Goal: Task Accomplishment & Management: Use online tool/utility

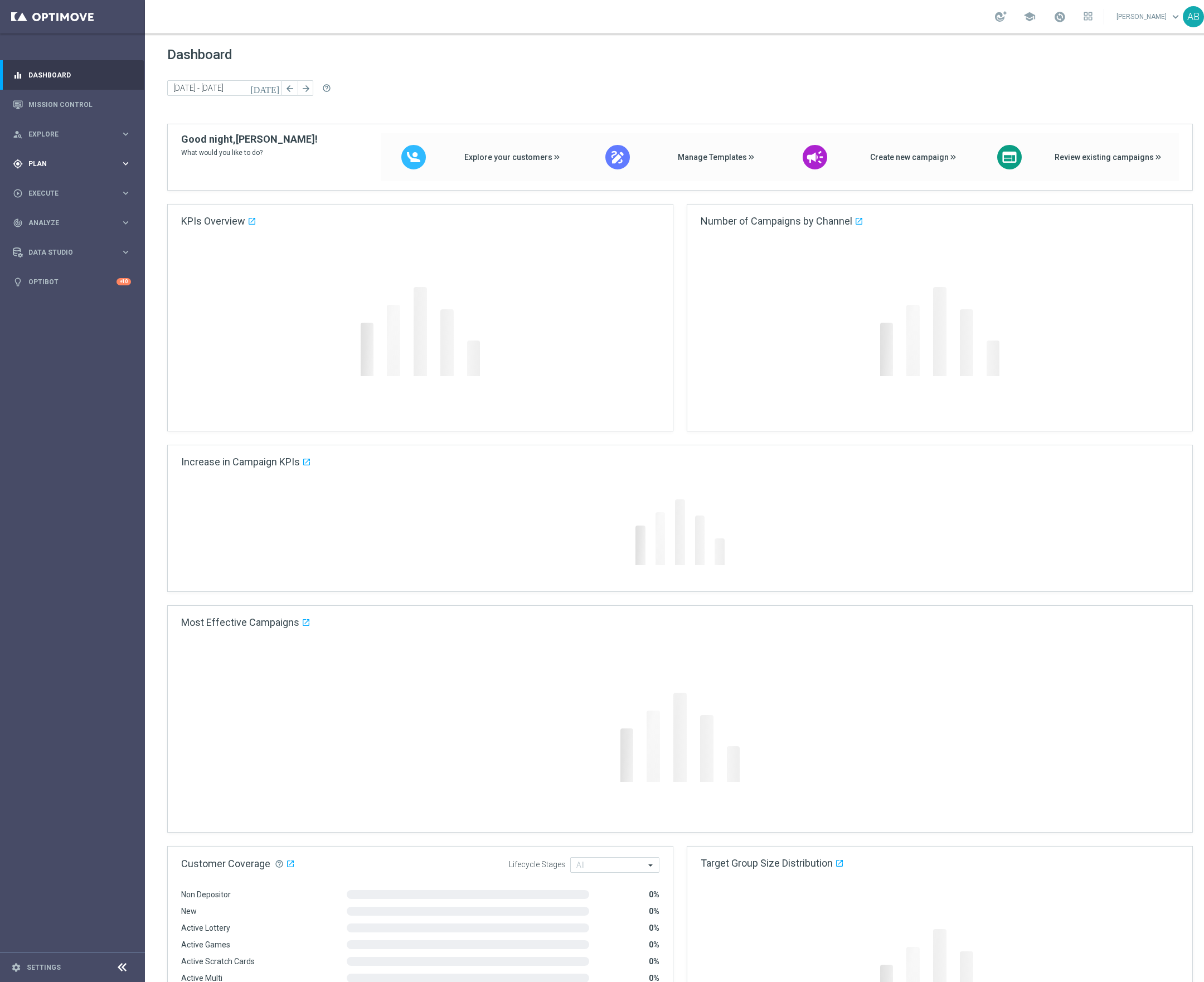
click at [46, 170] on div "gps_fixed Plan keyboard_arrow_right" at bounding box center [72, 164] width 144 height 30
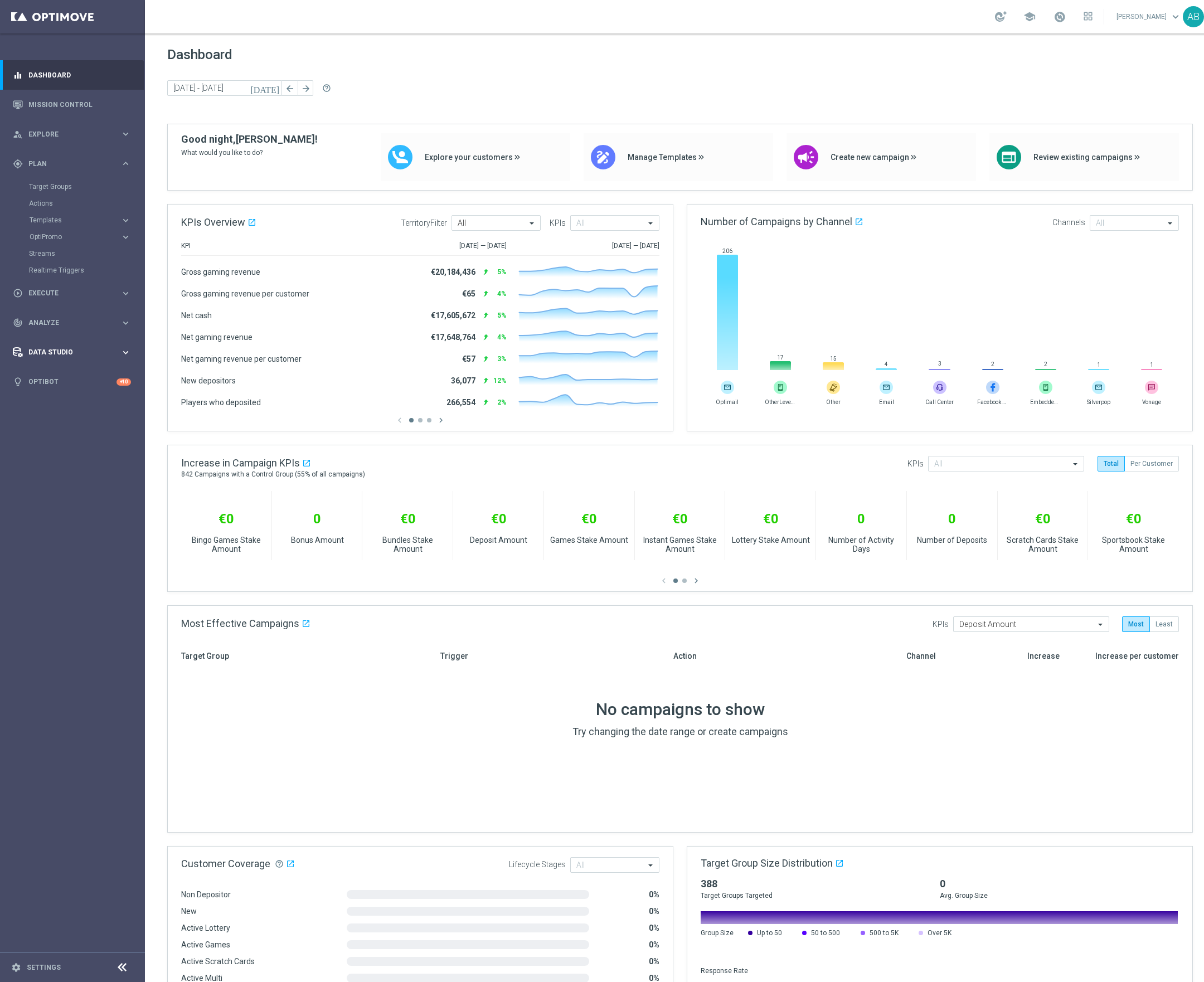
click at [43, 355] on span "Data Studio" at bounding box center [74, 352] width 92 height 7
click at [51, 313] on link "Imported Customers" at bounding box center [72, 309] width 87 height 9
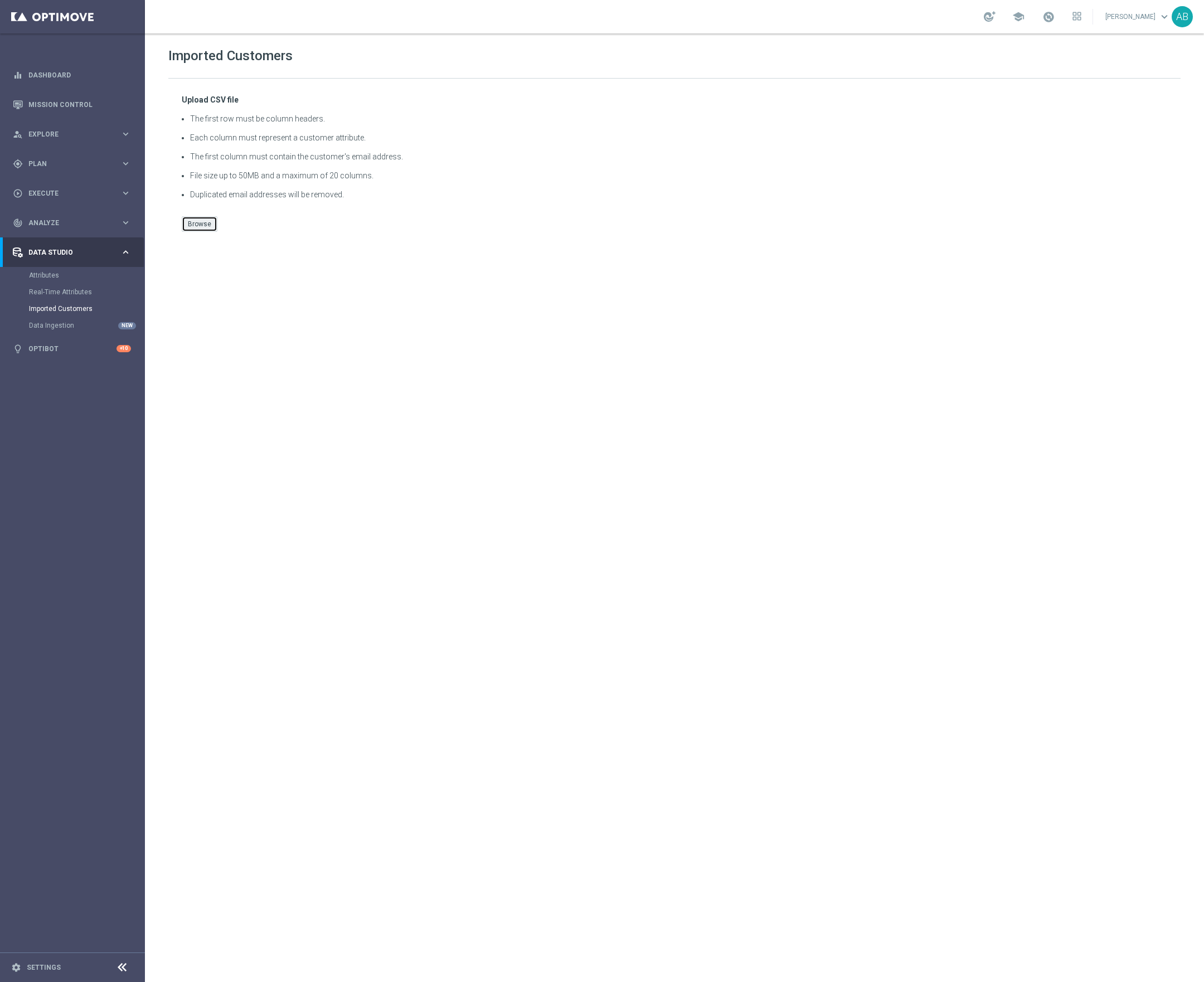
click at [215, 224] on button "Browse" at bounding box center [199, 224] width 36 height 16
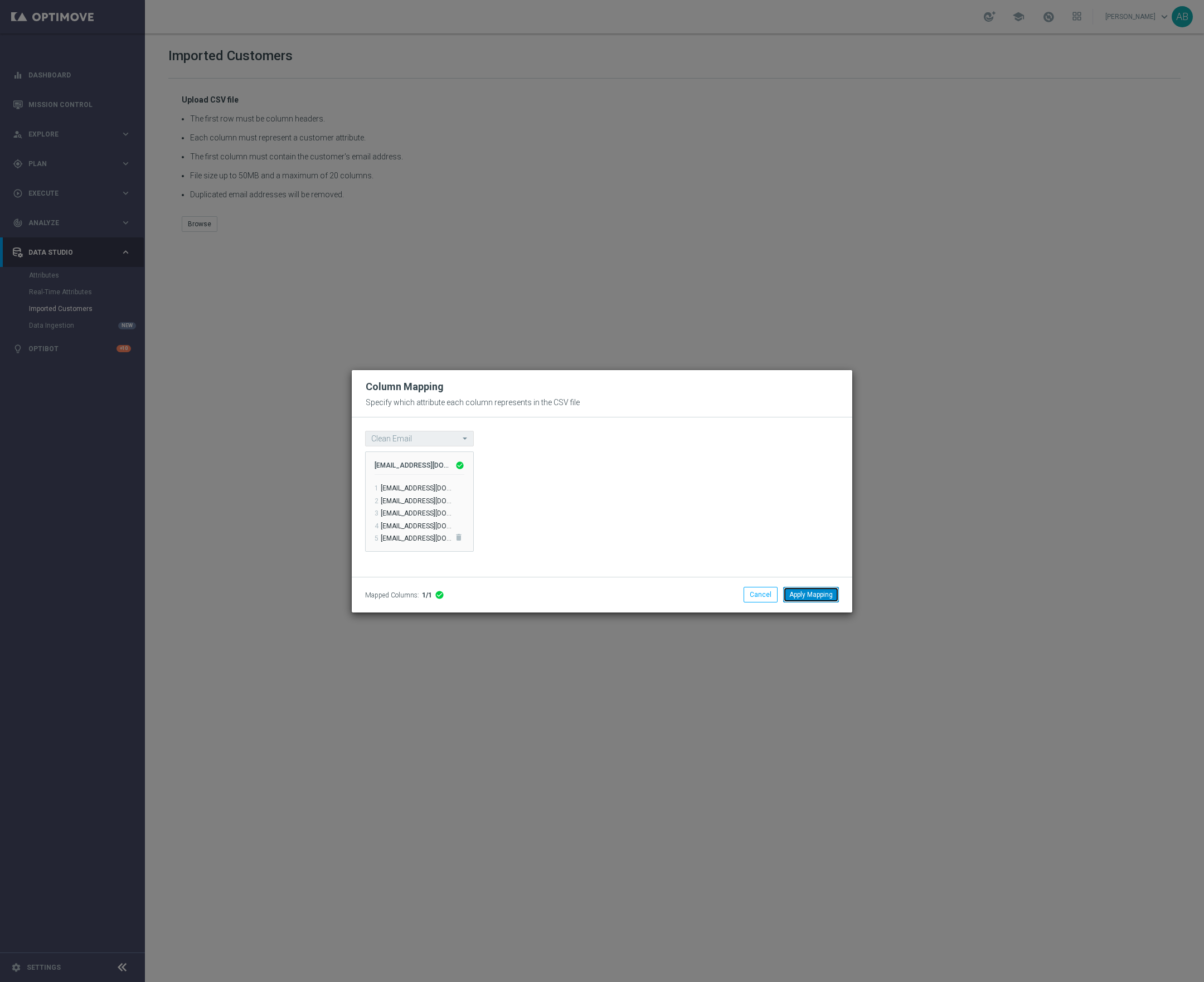
click at [820, 599] on button "Apply Mapping" at bounding box center [811, 595] width 56 height 16
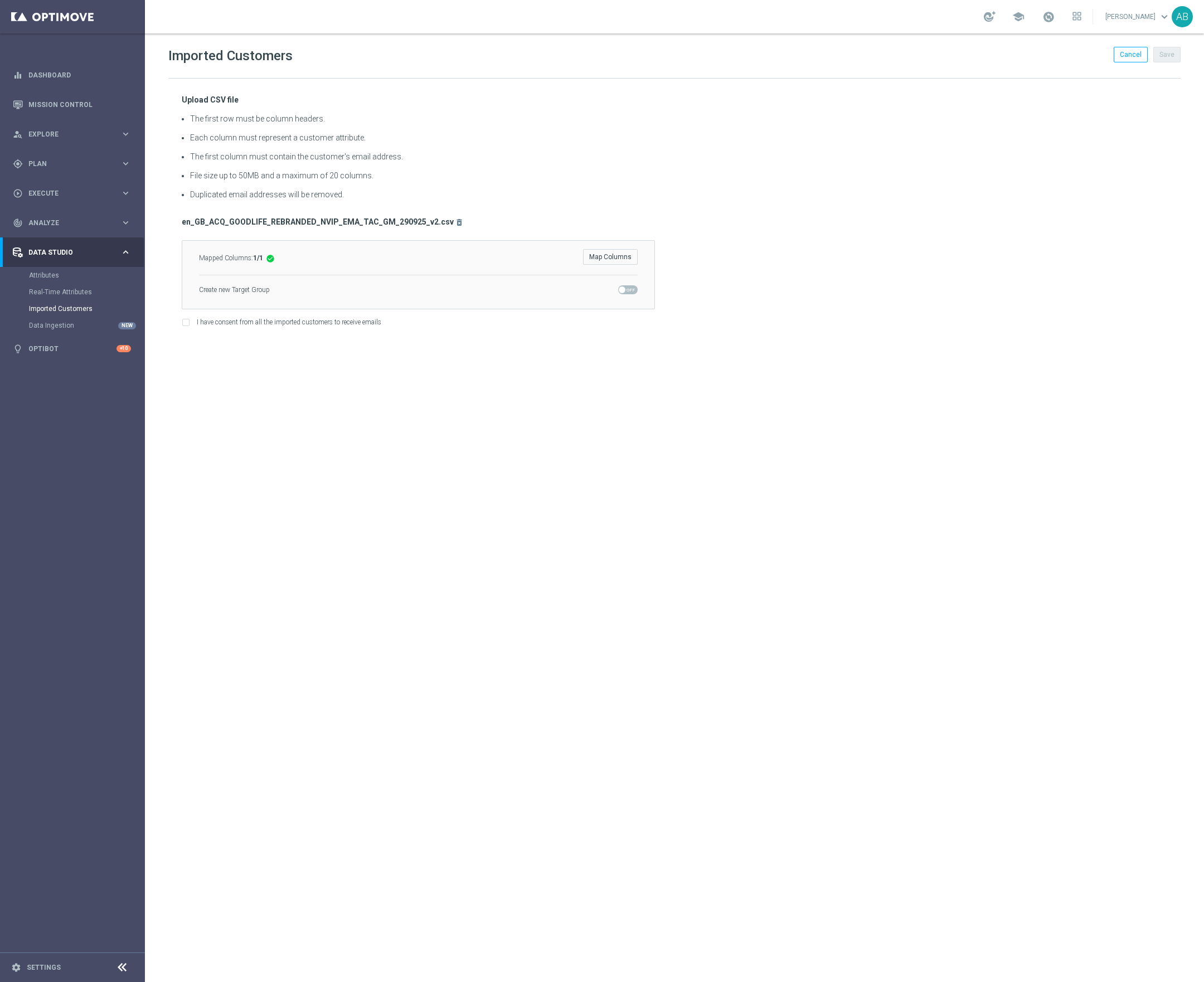
click at [627, 294] on span at bounding box center [628, 290] width 19 height 9
click at [627, 294] on input "checkbox" at bounding box center [628, 290] width 19 height 9
checkbox input "true"
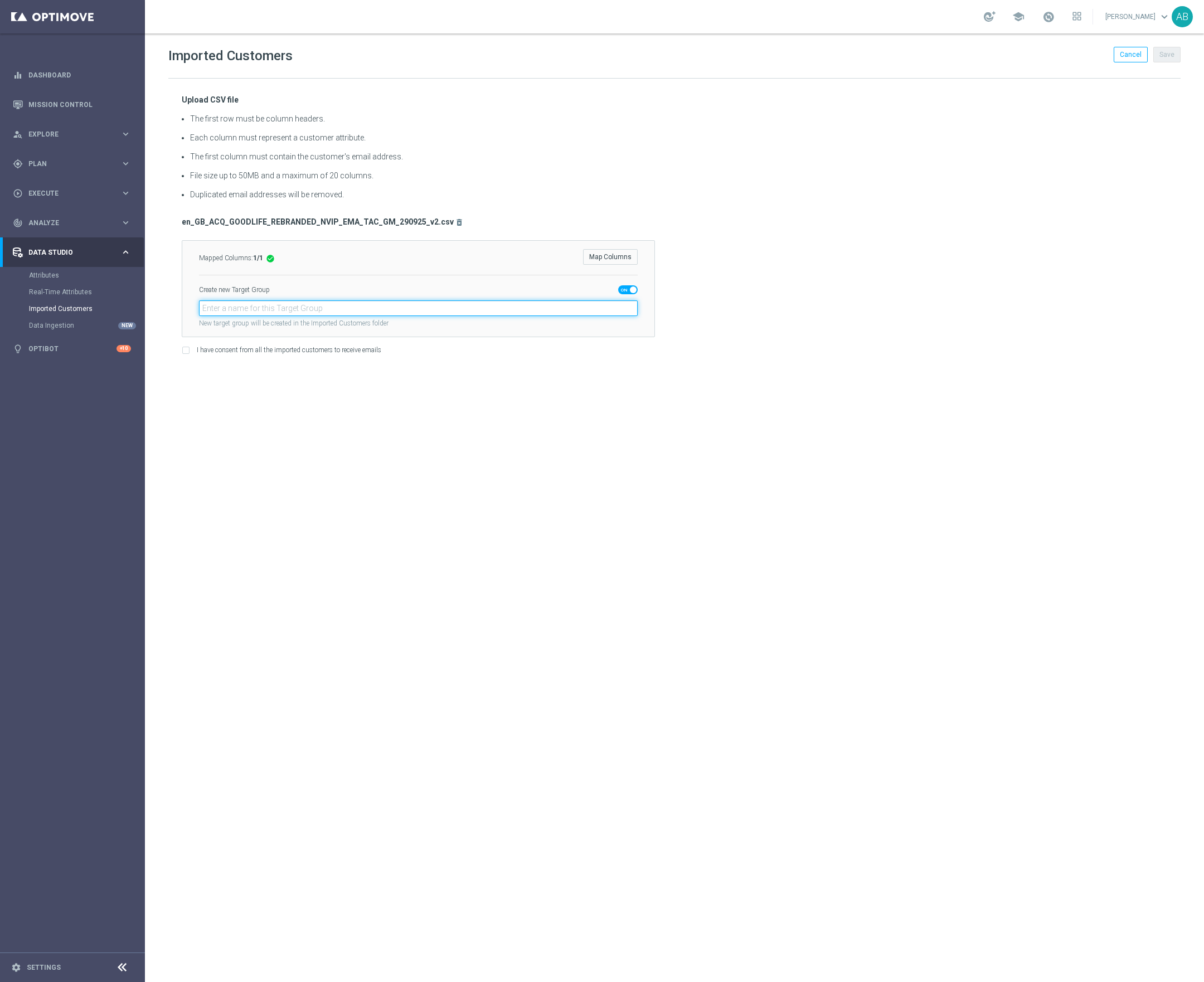
click at [384, 311] on input "text" at bounding box center [418, 308] width 438 height 16
paste input "en_GB_ACQ_GOODLIFE_REBRANDED_NVIP_EMA_TAC_GM_290925"
type input "en_GB_ACQ_GOODLIFE_REBRANDED_NVIP_EMA_TAC_GM_290925"
click at [188, 352] on input "I have consent from all the imported customers to receive emails" at bounding box center [185, 352] width 7 height 7
checkbox input "true"
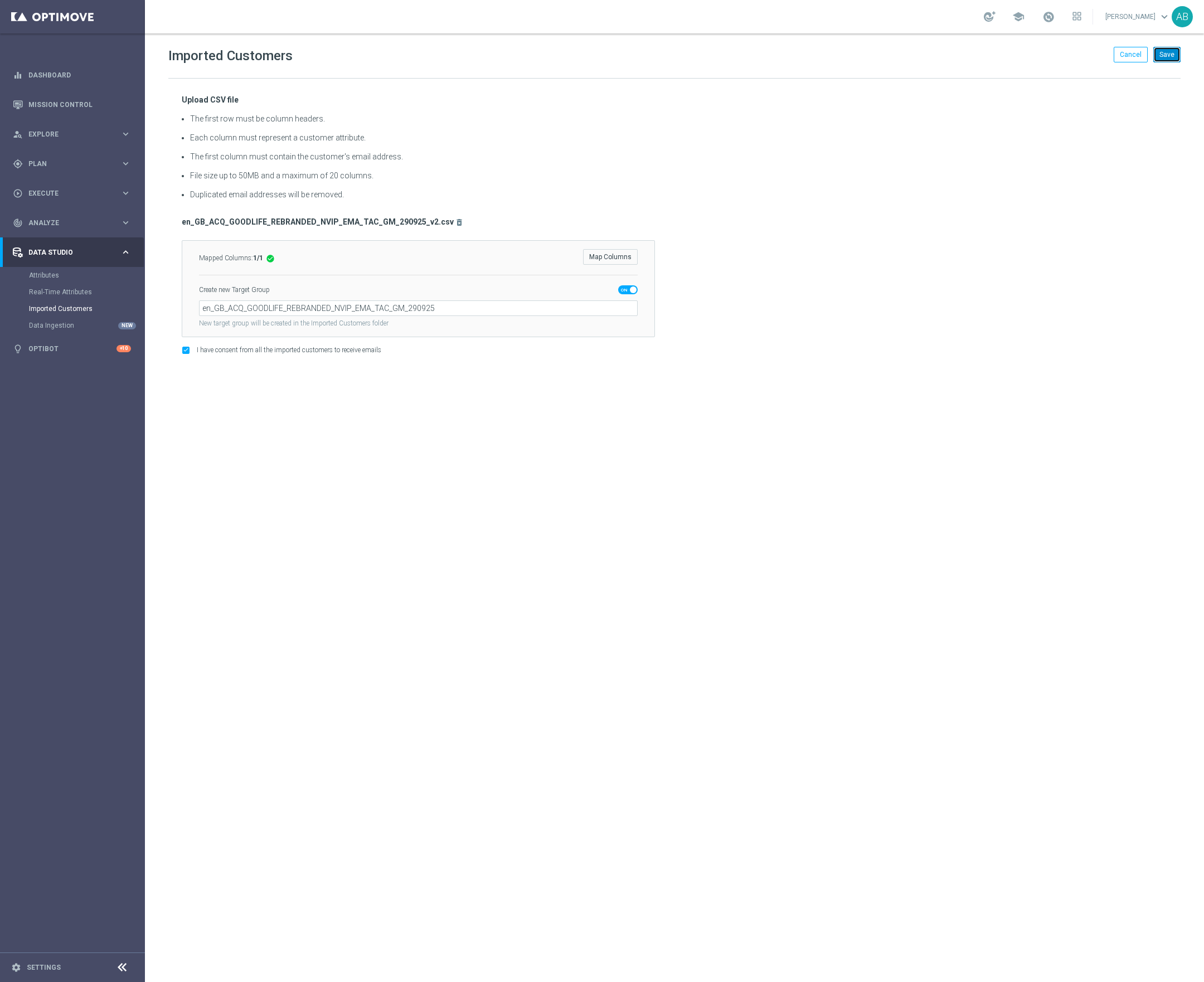
click at [1168, 57] on button "Save" at bounding box center [1166, 54] width 27 height 16
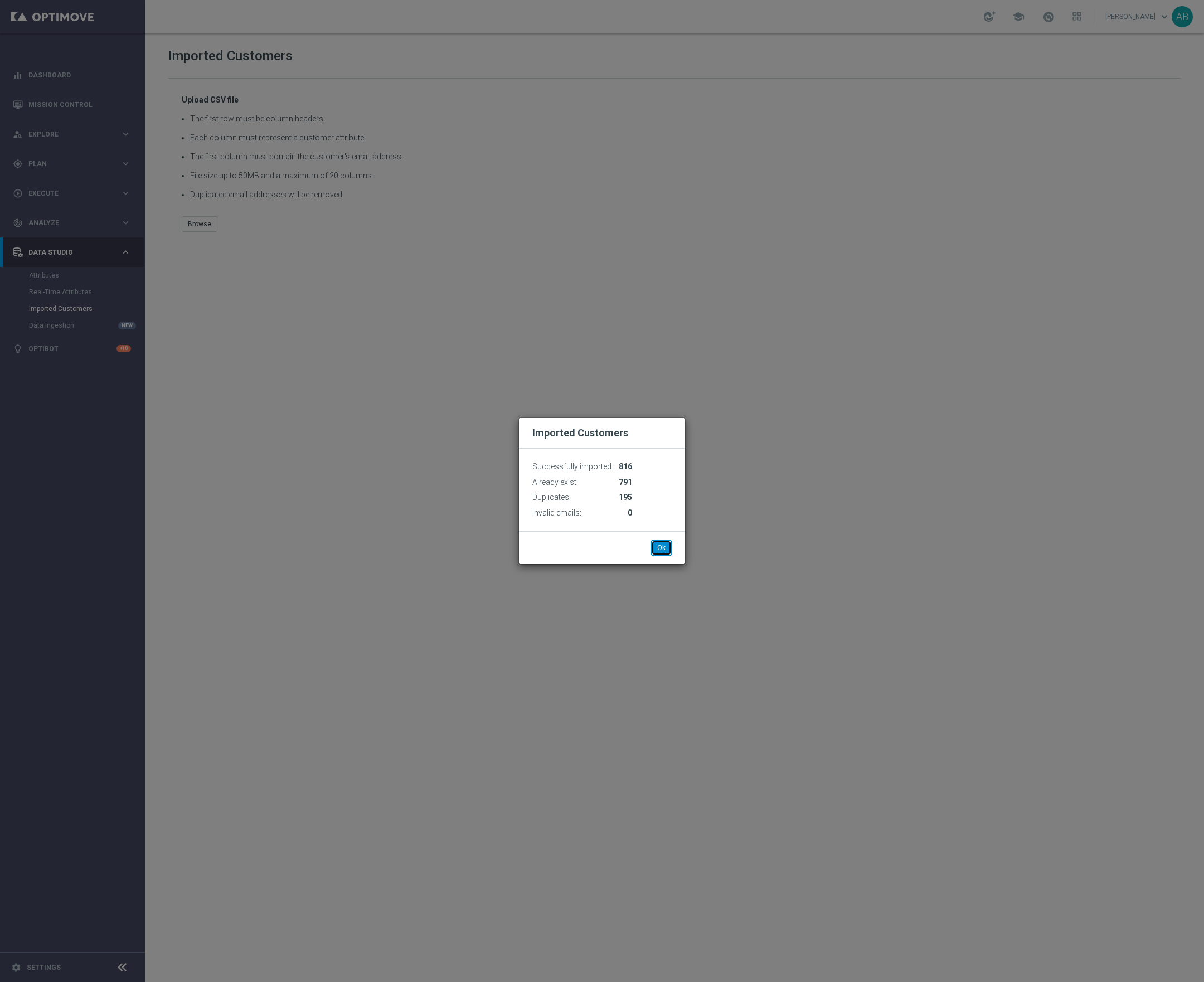
click at [665, 544] on button "Ok" at bounding box center [661, 547] width 21 height 16
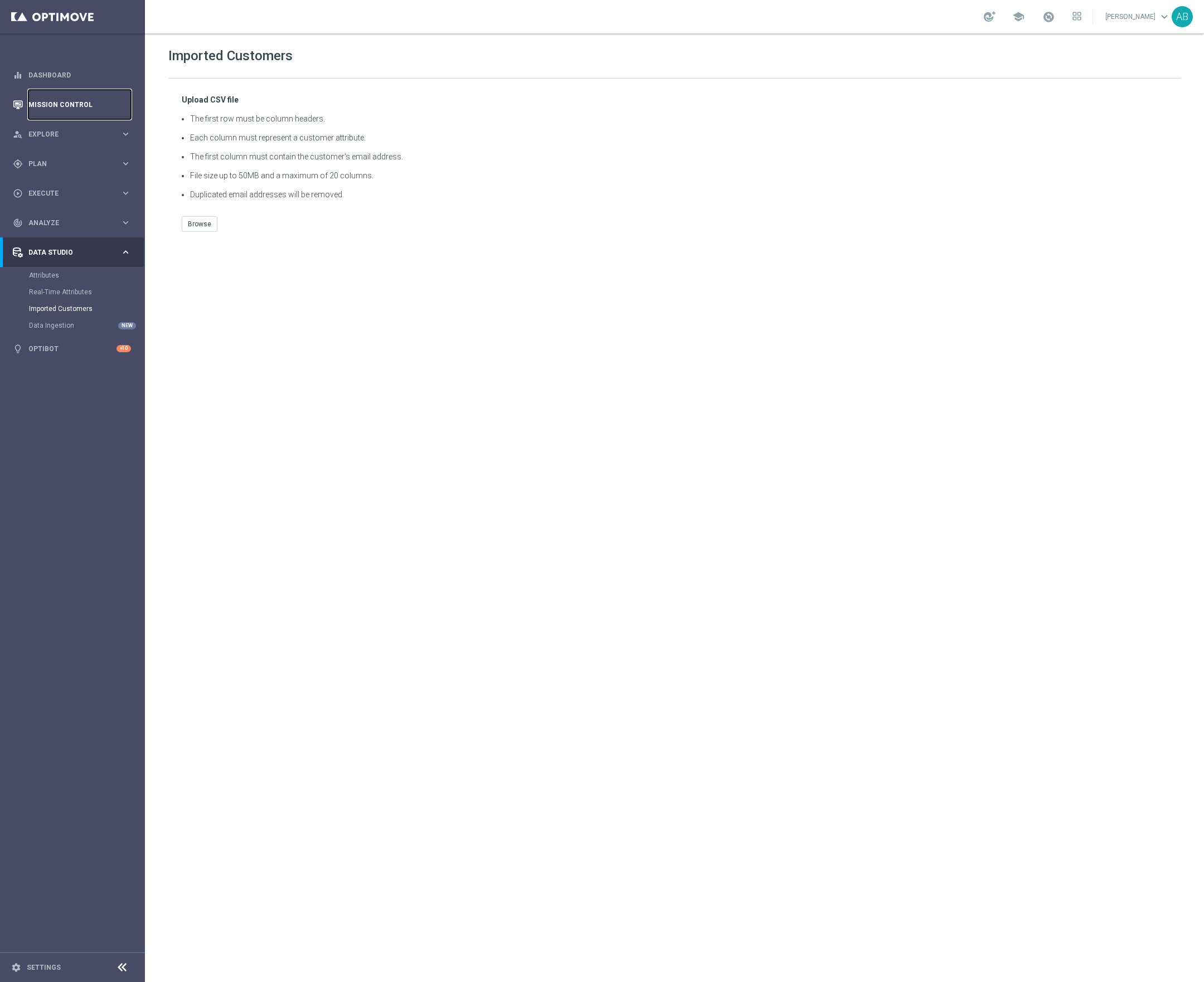
click at [50, 107] on link "Mission Control" at bounding box center [79, 104] width 102 height 30
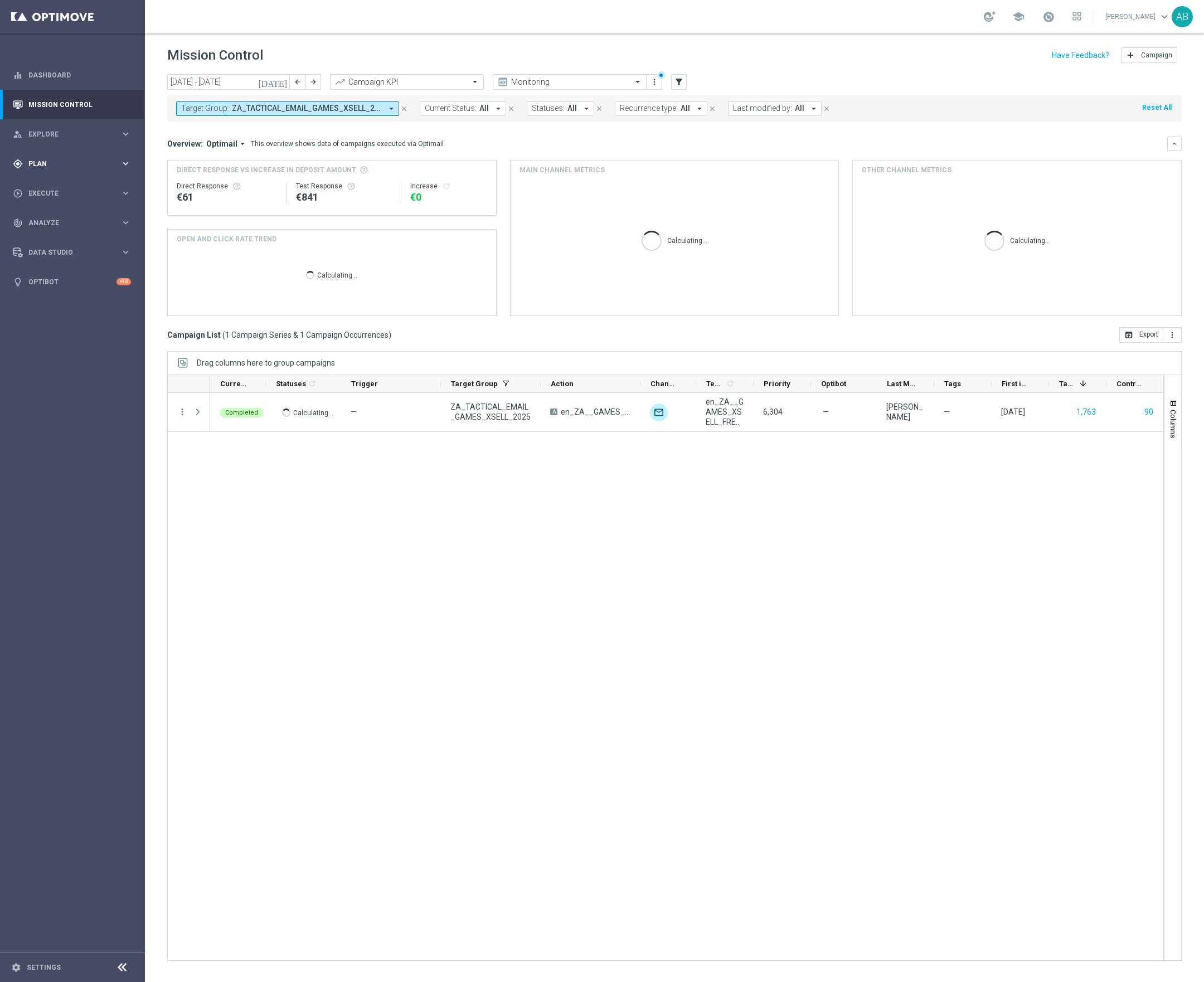
click at [57, 153] on div "gps_fixed Plan keyboard_arrow_right" at bounding box center [72, 164] width 144 height 30
click at [50, 190] on link "Target Groups" at bounding box center [72, 187] width 87 height 9
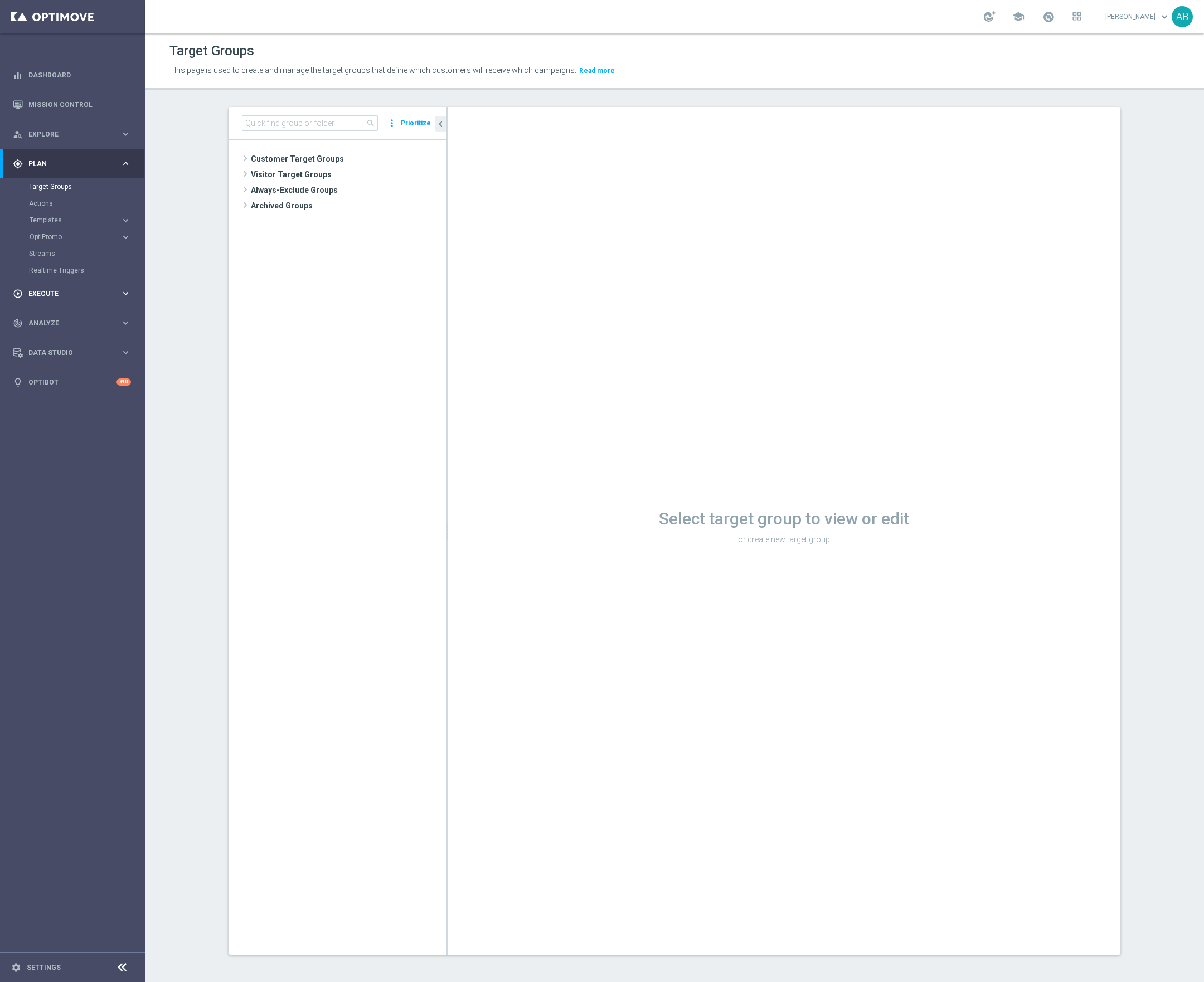
click at [59, 294] on span "Execute" at bounding box center [74, 293] width 92 height 7
click at [75, 212] on link "Campaign Builder" at bounding box center [72, 216] width 87 height 9
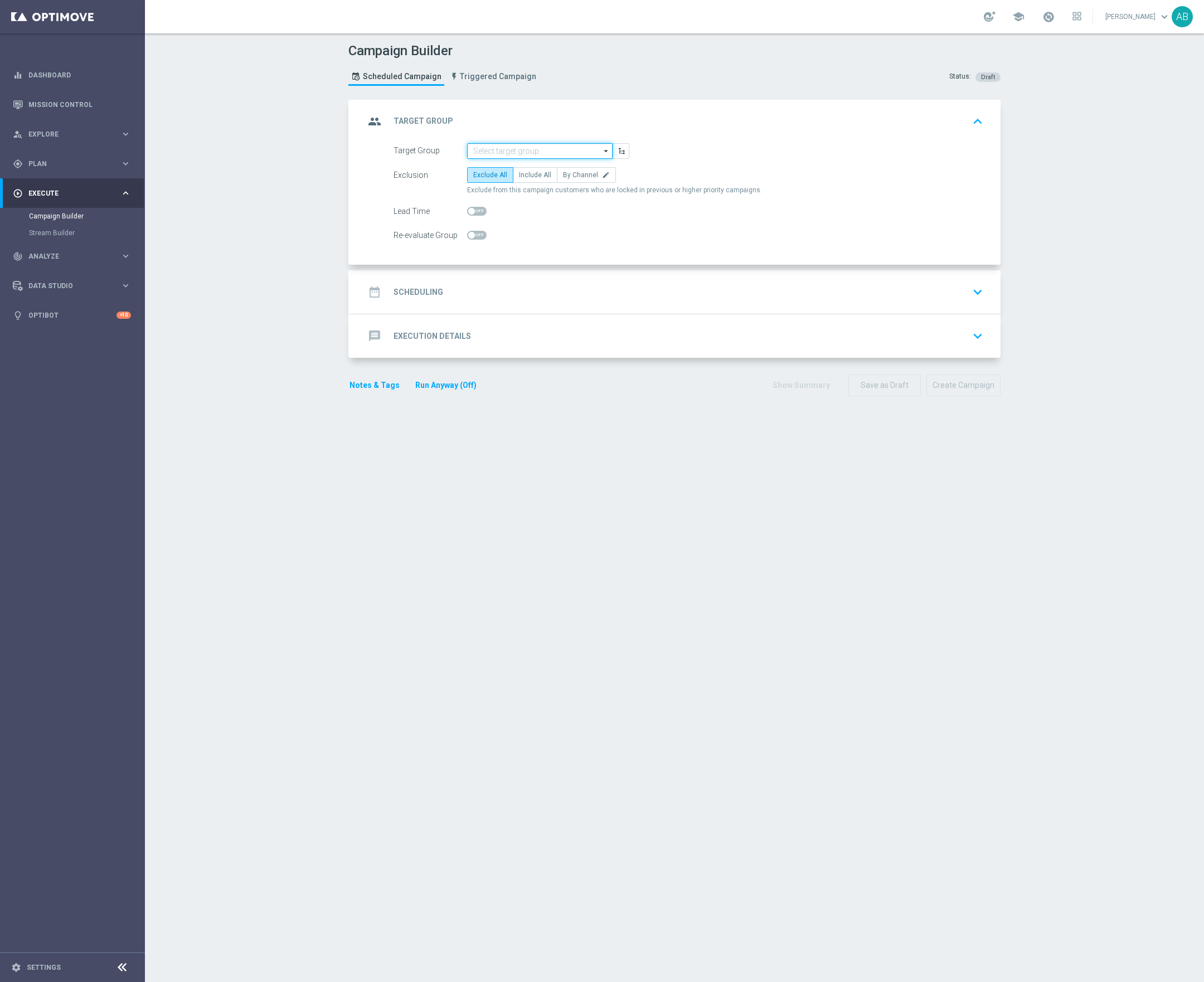
click at [540, 155] on input at bounding box center [540, 150] width 145 height 16
paste input "en_GB_ACQ_GOODLIFE_REBRANDED_NVIP_EMA_TAC_GM_290925"
click at [529, 170] on div "en_GB_ACQ_GOODLIFE_REBRANDED_NVIP_EMA_TAC_GM_290925" at bounding box center [540, 172] width 135 height 20
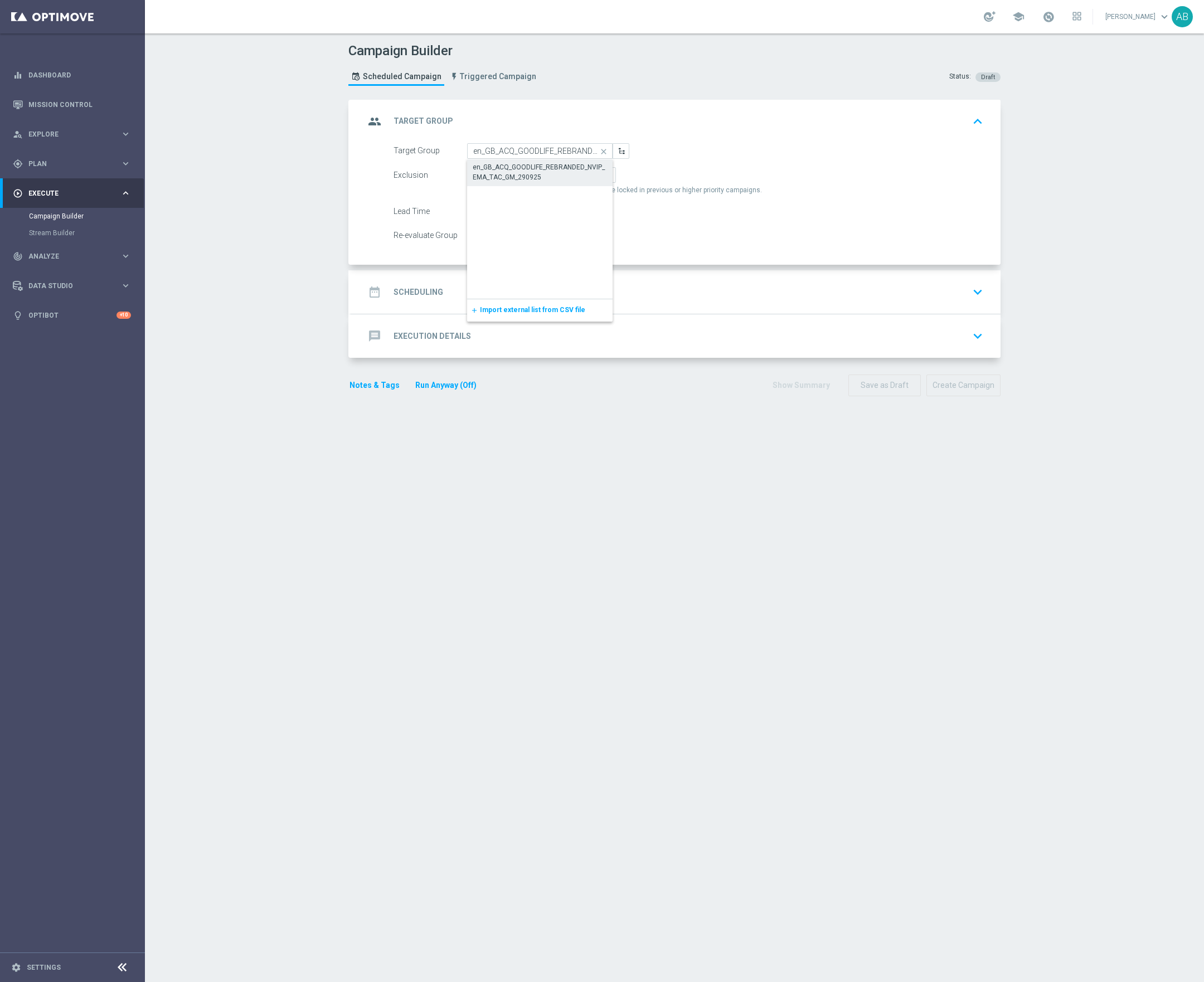
type input "en_GB_ACQ_GOODLIFE_REBRANDED_NVIP_EMA_TAC_GM_290925"
click at [543, 176] on span "Include All" at bounding box center [535, 175] width 33 height 8
click at [526, 176] on input "Include All" at bounding box center [523, 177] width 7 height 7
radio input "true"
click at [430, 293] on h2 "Scheduling" at bounding box center [418, 293] width 50 height 10
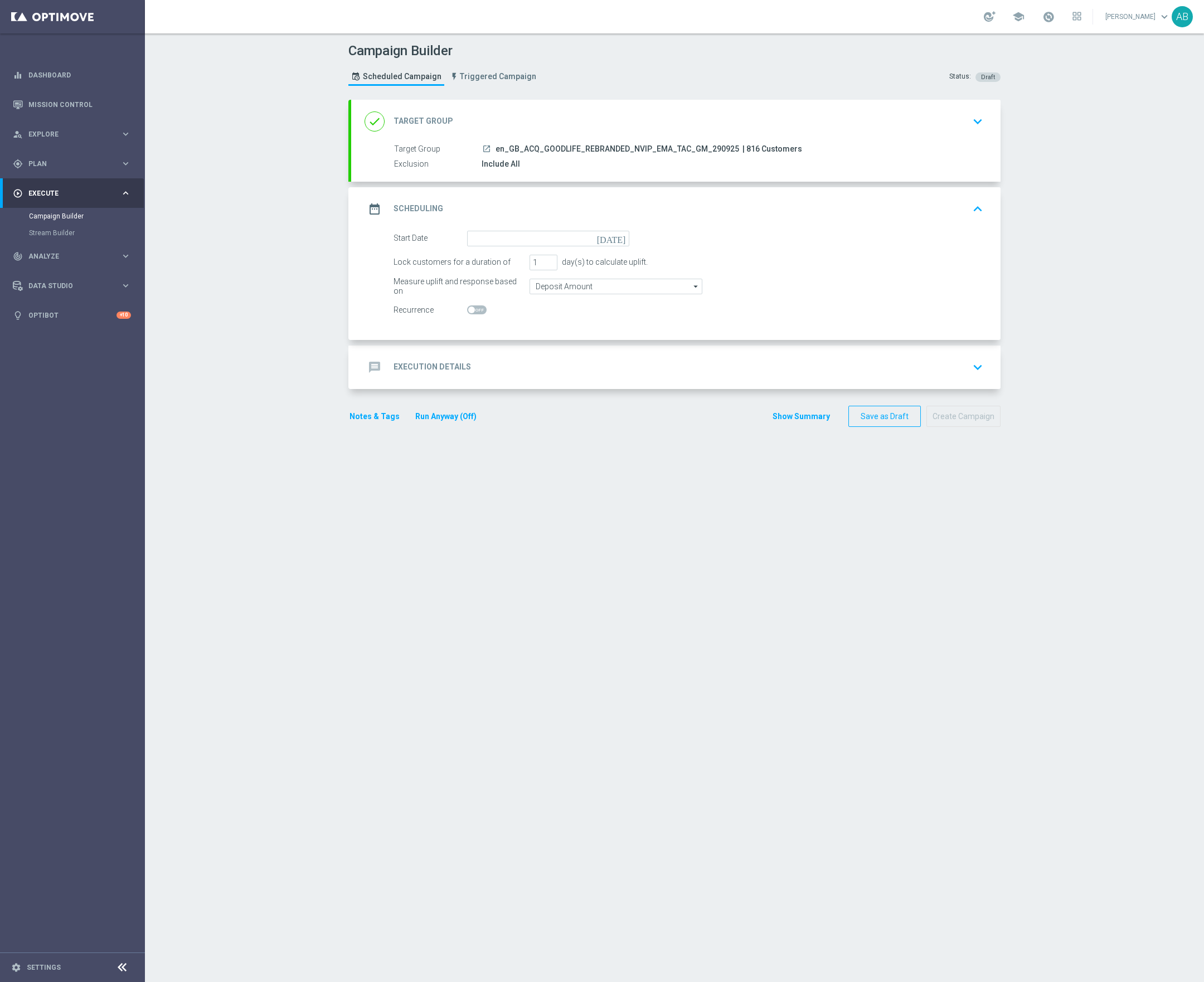
click at [624, 240] on icon "today" at bounding box center [613, 237] width 33 height 13
click at [489, 375] on span "29" at bounding box center [492, 373] width 18 height 18
type input "29 Sep 2025"
click at [404, 367] on h2 "Execution Details" at bounding box center [432, 367] width 78 height 10
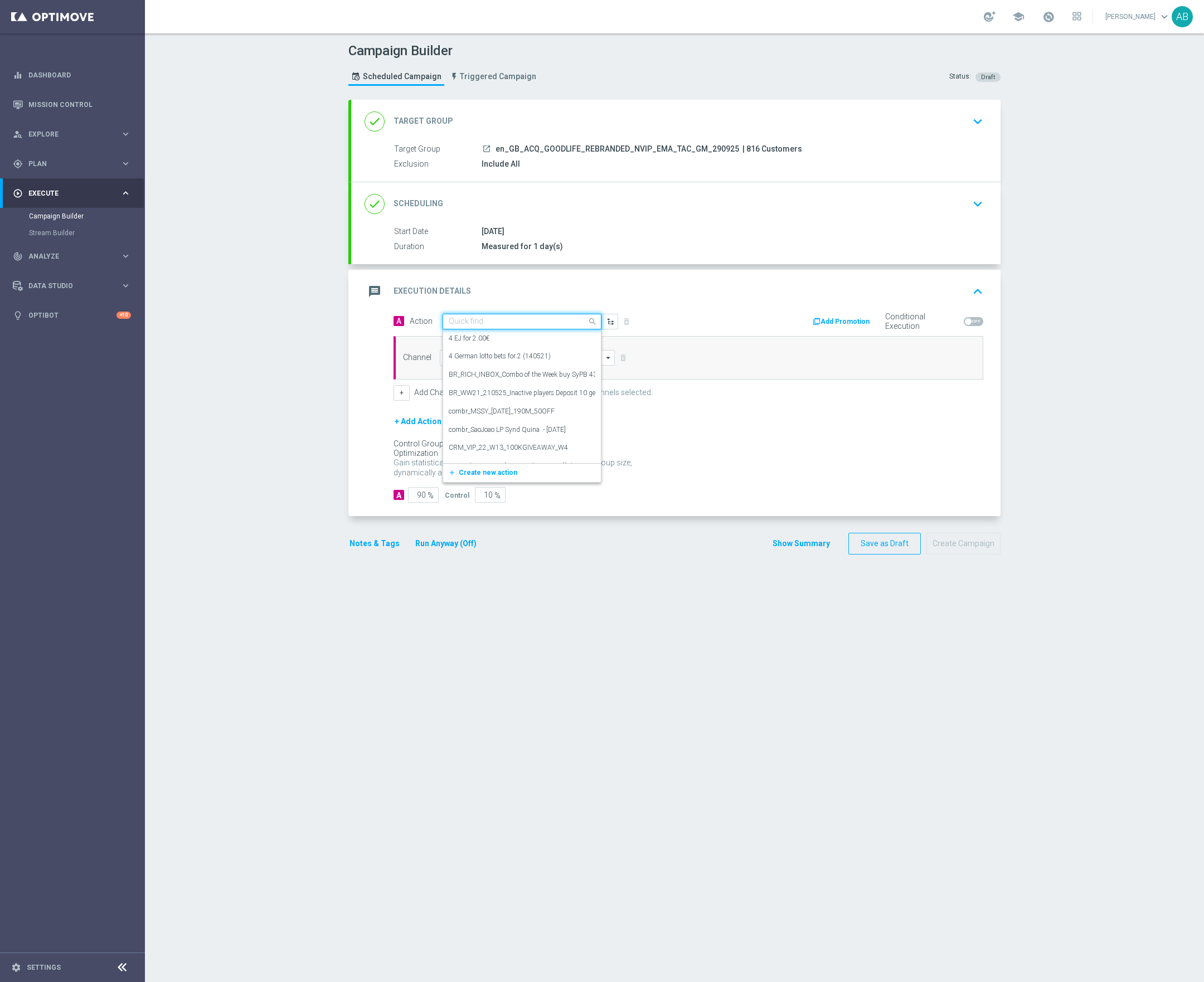
click at [485, 319] on input "text" at bounding box center [511, 321] width 124 height 10
paste input "en_GB_ACQ_GOODLIFE_REBRANDED_NVIP_EMA_TAC_GM"
type input "en_GB_ACQ_GOODLIFE_REBRANDED_NVIP_EMA_TAC_GM"
click at [497, 341] on label "en_GB_ACQ_GOODLIFE_REBRANDED_NVIP_EMA_TAC_GM" at bounding box center [537, 341] width 177 height 10
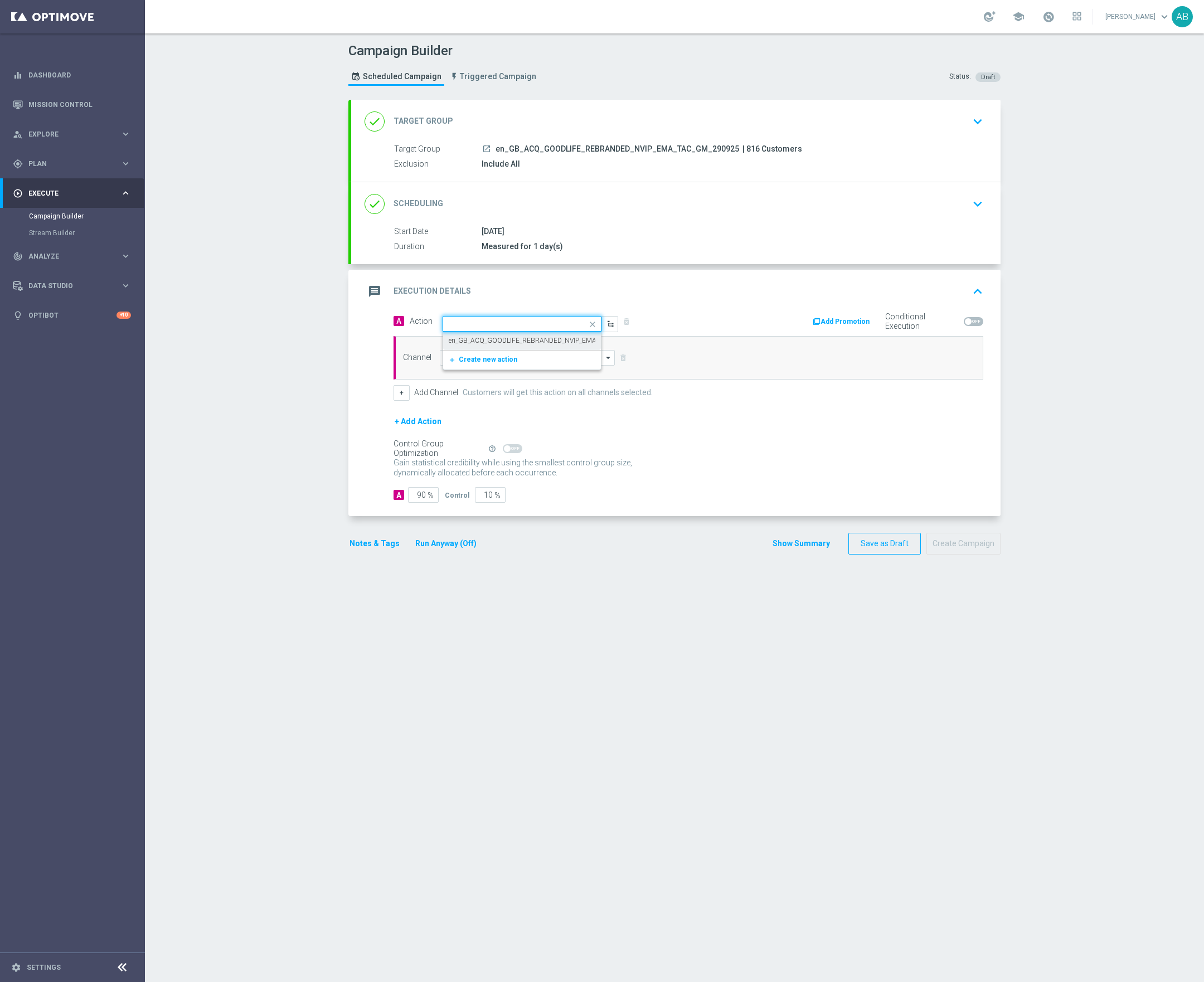
scroll to position [0, 0]
click at [498, 358] on input at bounding box center [527, 358] width 175 height 16
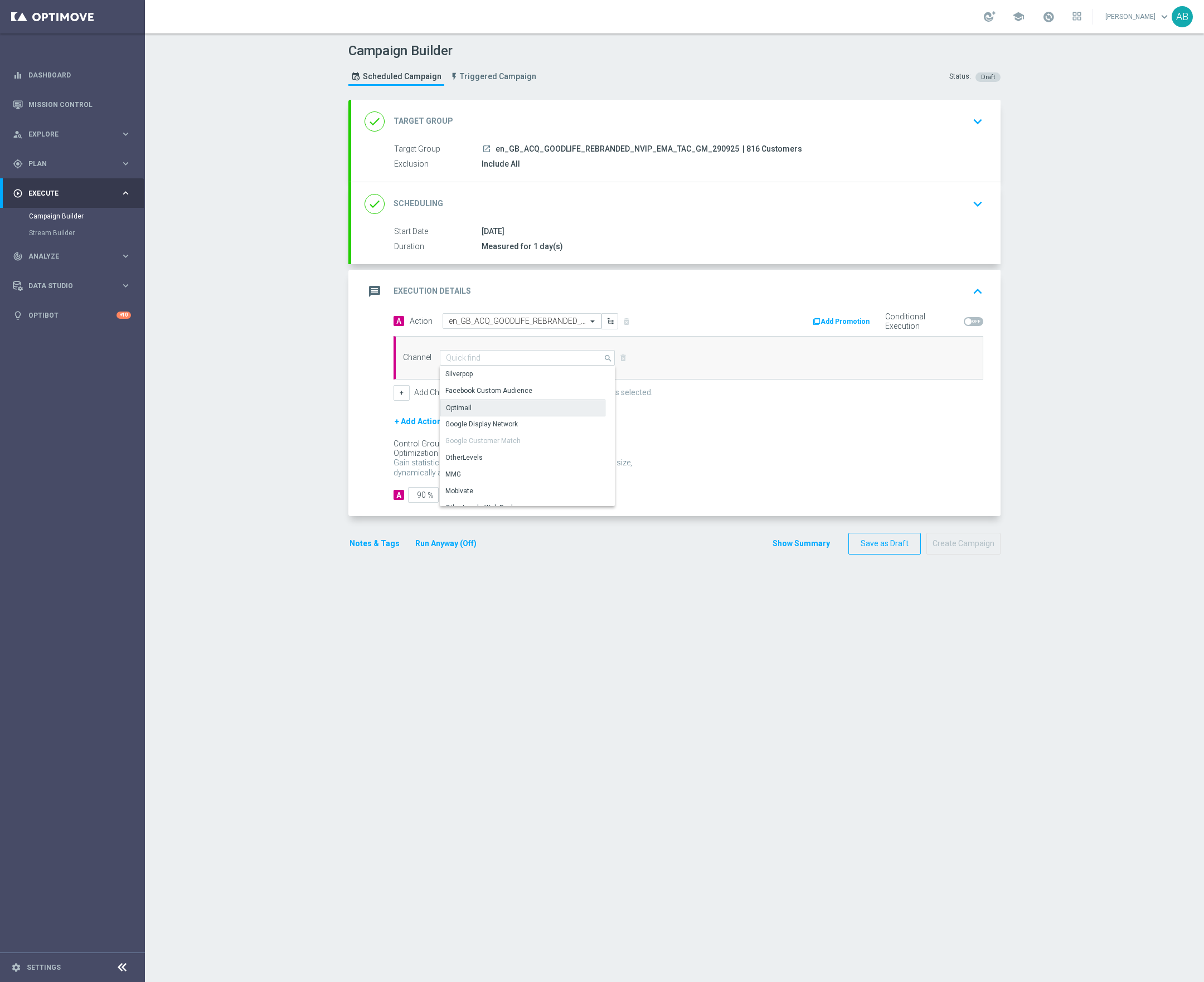
click at [475, 412] on div "Optimail" at bounding box center [523, 408] width 166 height 17
type input "Optimail"
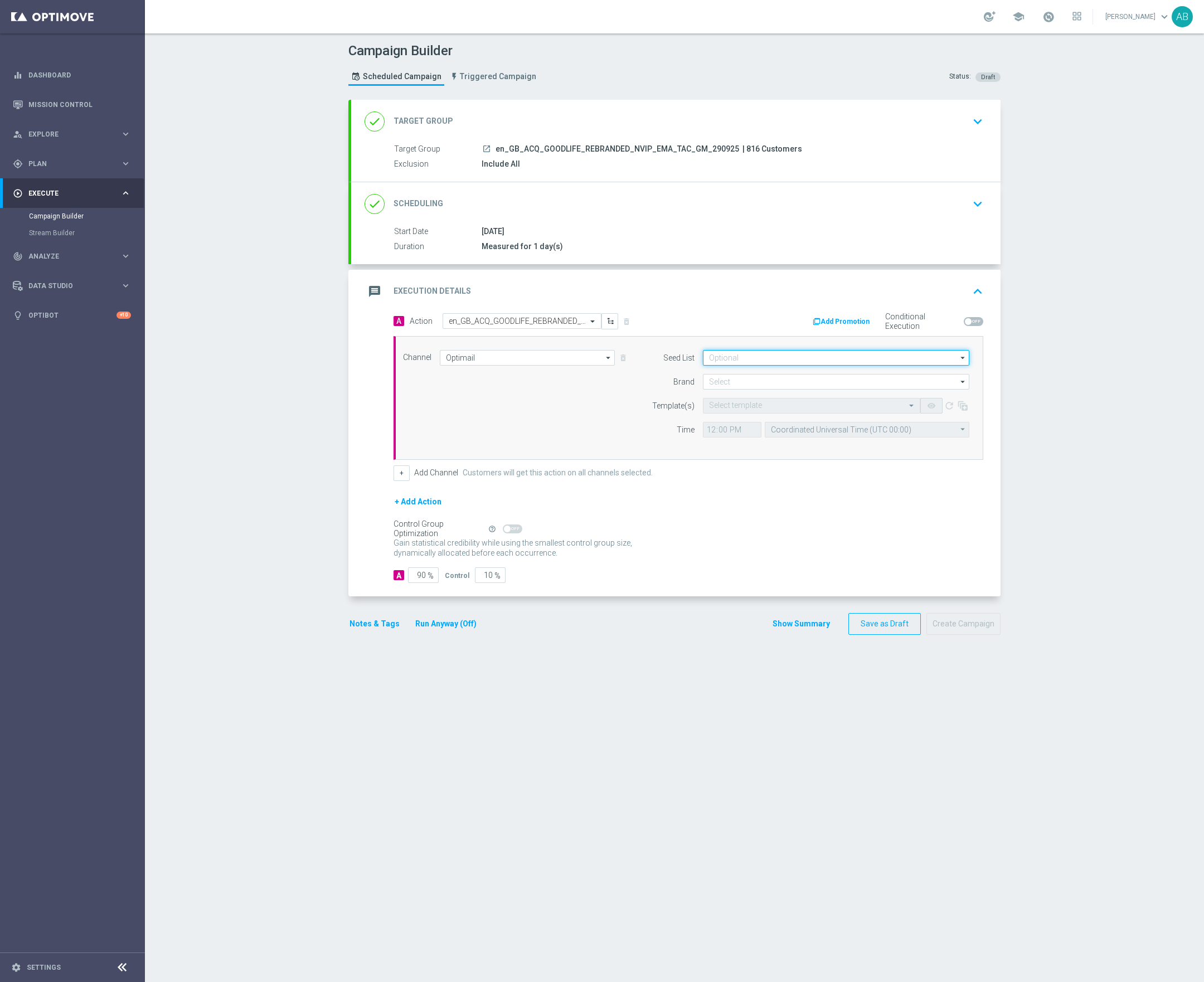
click at [795, 355] on input at bounding box center [836, 358] width 267 height 16
click at [747, 395] on div "Mandatory seed list" at bounding box center [750, 391] width 61 height 10
click at [603, 410] on div "Channel Optimail Optimail arrow_drop_down Drag here to set row groups Drag here…" at bounding box center [686, 398] width 583 height 96
type input "Mandatory seed list"
click at [724, 381] on input at bounding box center [836, 381] width 267 height 16
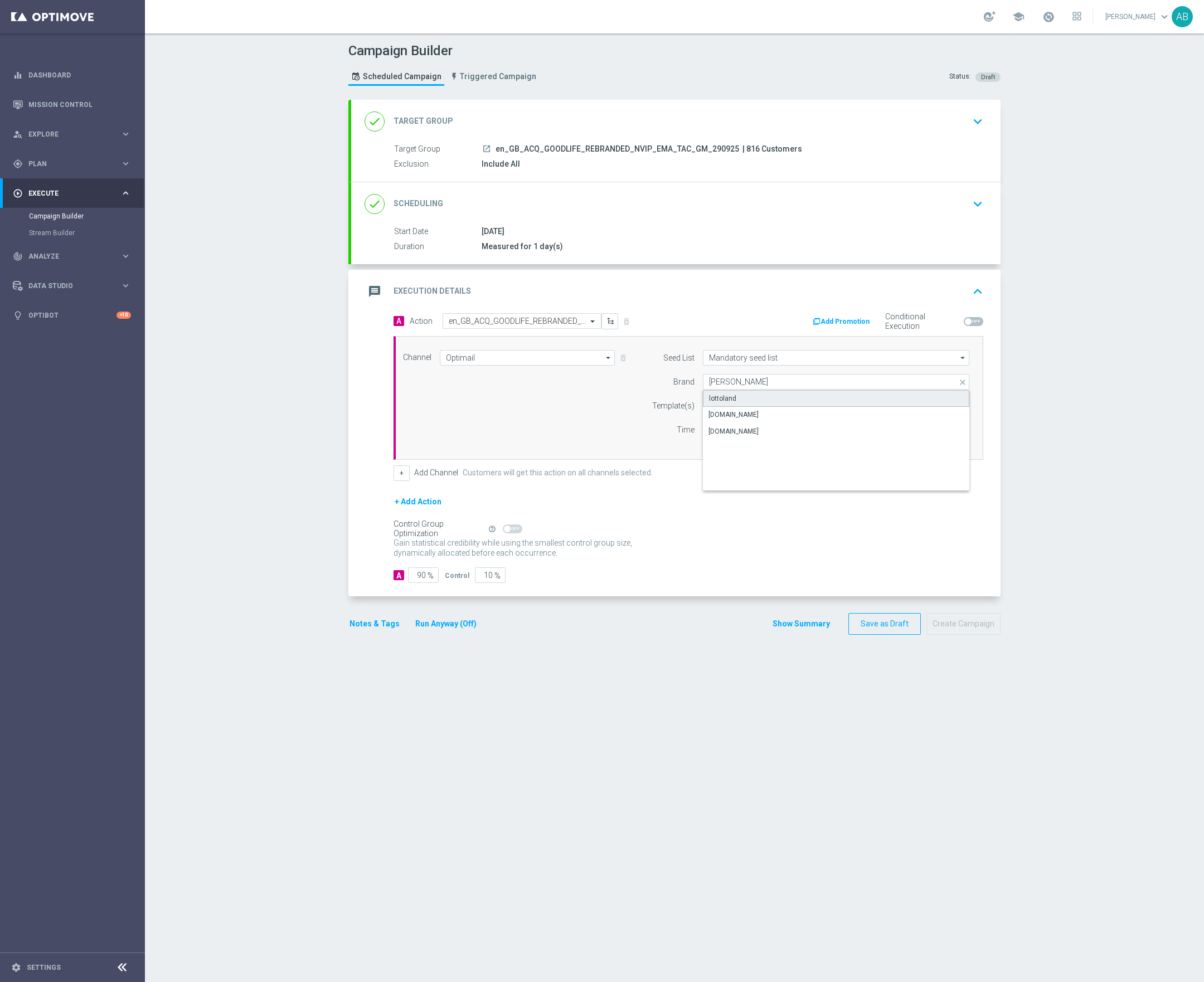
click at [742, 404] on div "lottoland" at bounding box center [836, 398] width 267 height 17
type input "lottoland"
click at [726, 413] on div "Quick find" at bounding box center [812, 405] width 218 height 16
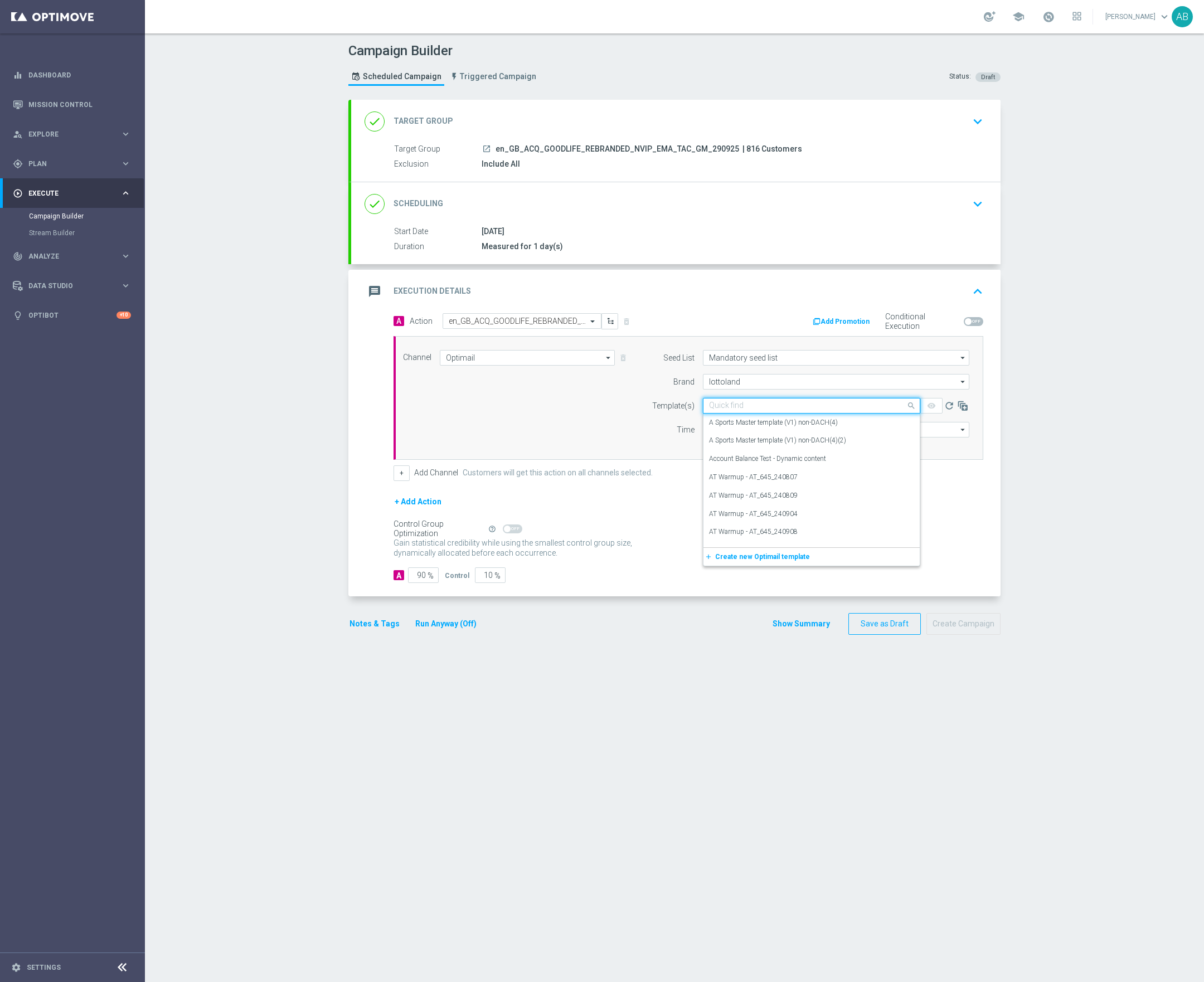
paste input "en_GB_ACQ_GOODLIFE_5_EXTRA_ENTRIES_NVIP_EMA_TAC_GM_V2"
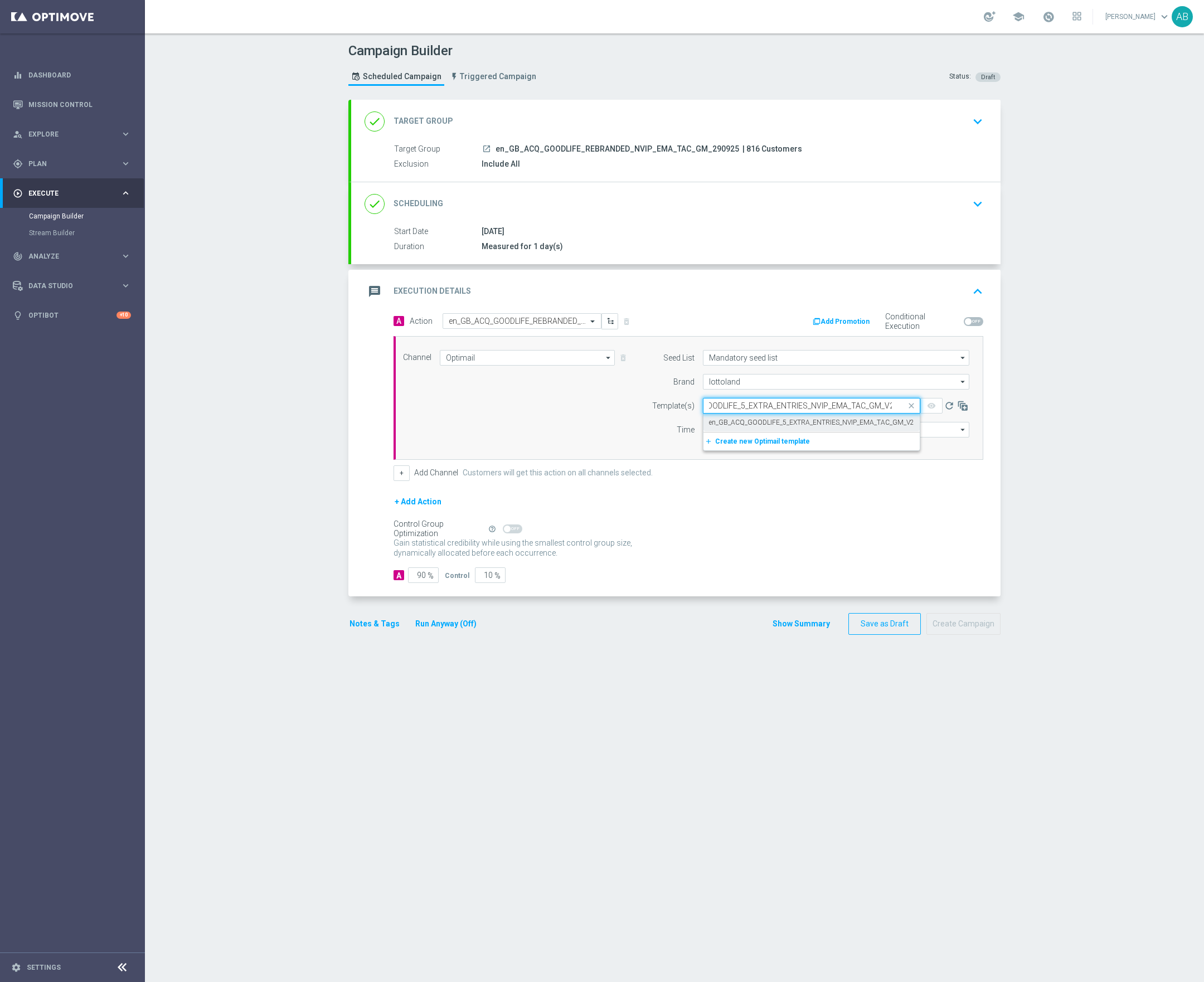
click at [730, 430] on div "en_GB_ACQ_GOODLIFE_5_EXTRA_ENTRIES_NVIP_EMA_TAC_GM_V2" at bounding box center [811, 422] width 205 height 19
type input "en_GB_ACQ_GOODLIFE_5_EXTRA_ENTRIES_NVIP_EMA_TAC_GM_V2"
click at [714, 433] on input "12:00" at bounding box center [732, 430] width 58 height 16
type input "20:50"
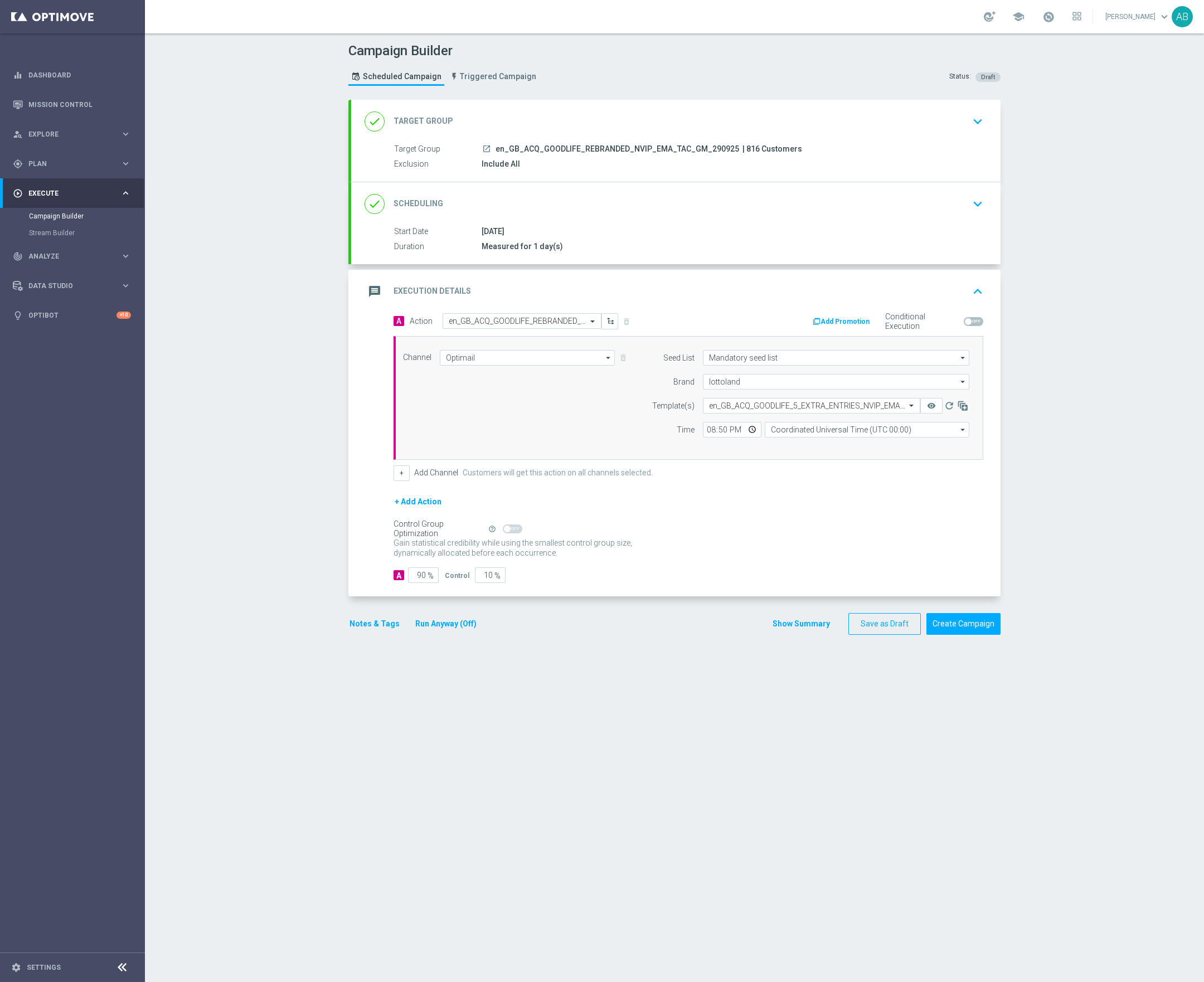
click at [753, 512] on div "+ Add Action" at bounding box center [688, 509] width 589 height 28
click at [790, 435] on input "Coordinated Universal Time (UTC 00:00)" at bounding box center [867, 430] width 204 height 16
click at [828, 466] on div "United Kingdom Time (UTC +01:00)" at bounding box center [825, 464] width 108 height 10
type input "United Kingdom Time (UTC +01:00)"
drag, startPoint x: 412, startPoint y: 581, endPoint x: 470, endPoint y: 581, distance: 58.0
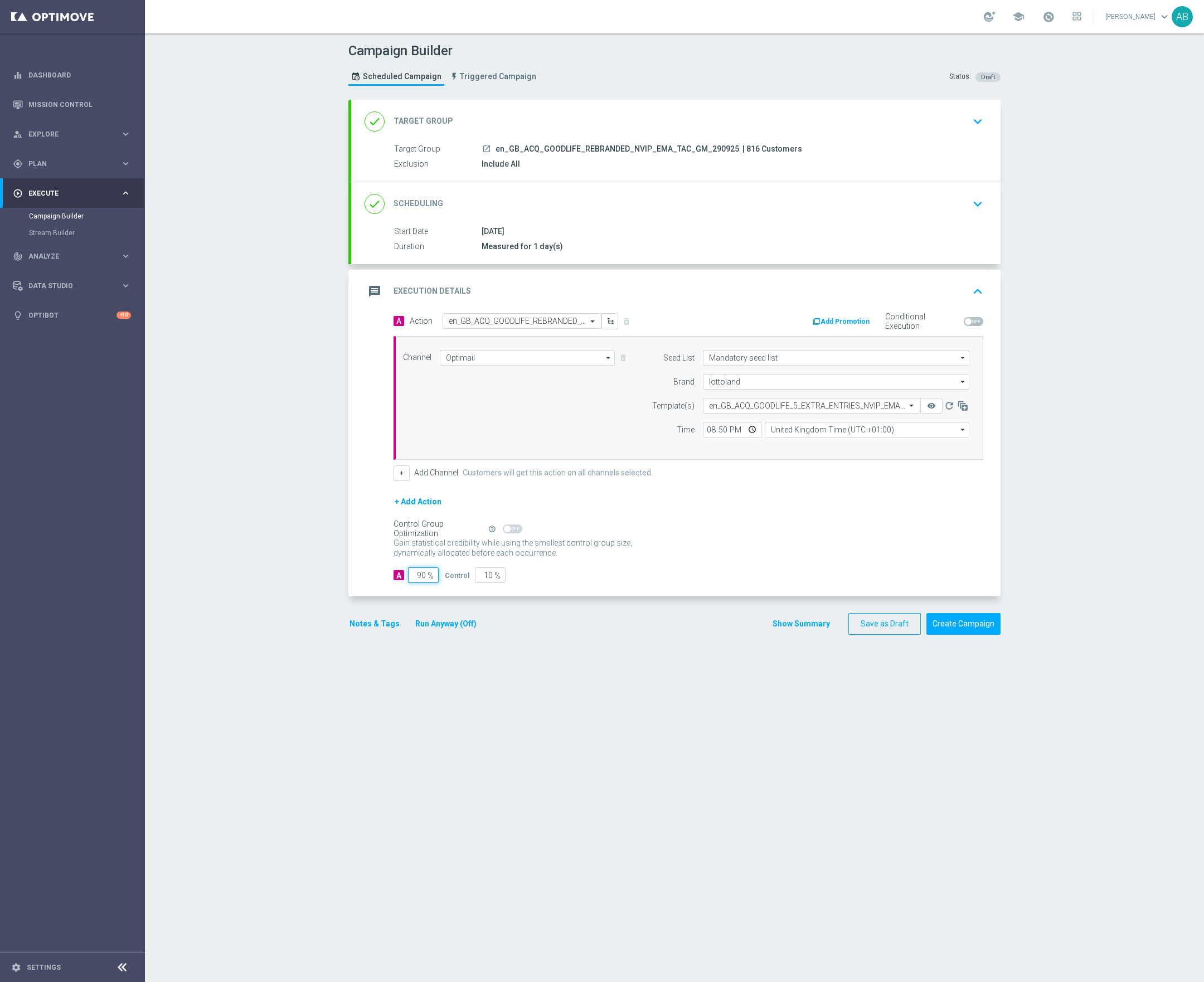
click at [435, 581] on input "90" at bounding box center [423, 575] width 30 height 16
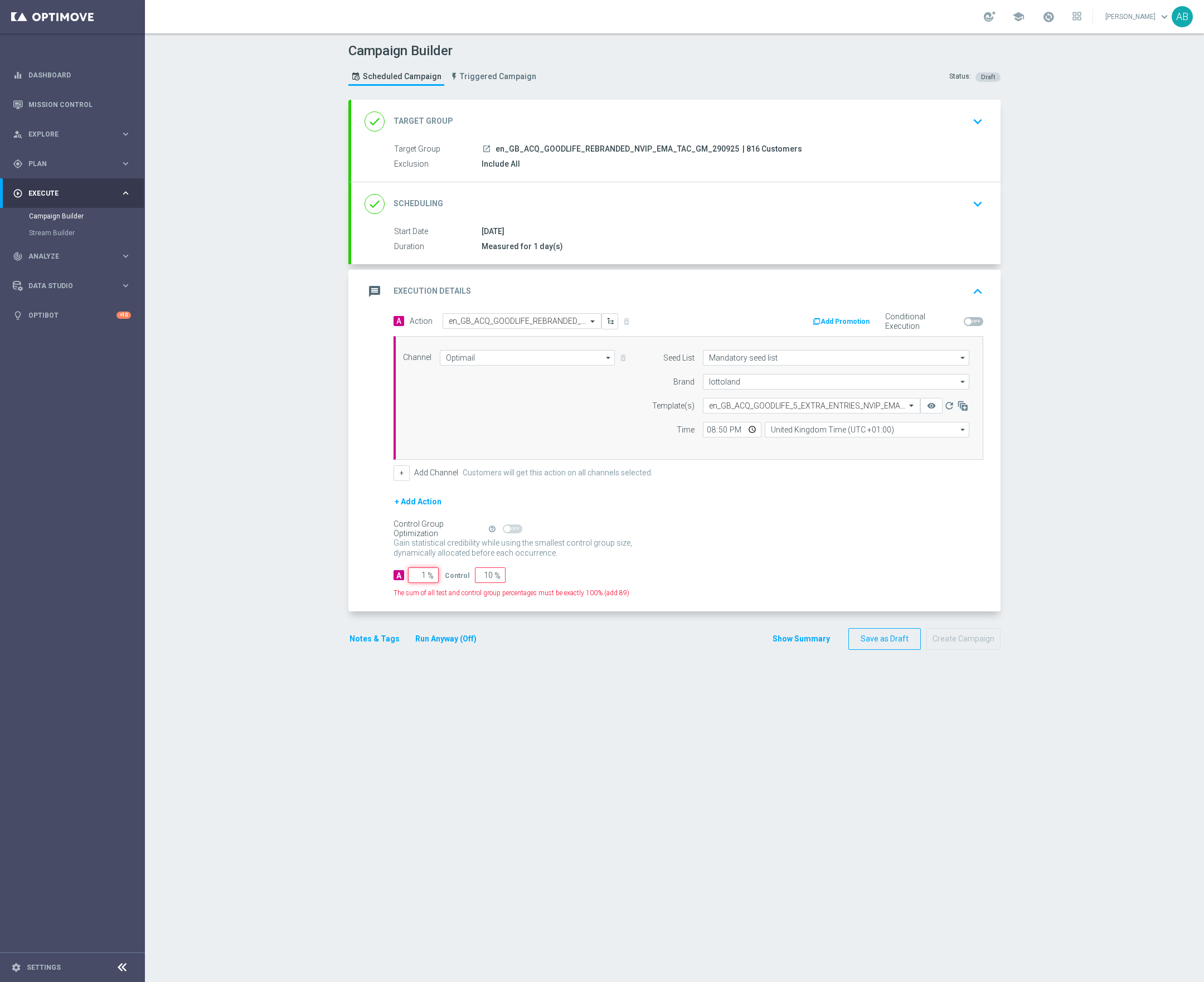
type input "10"
type input "90"
type input "100"
type input "0"
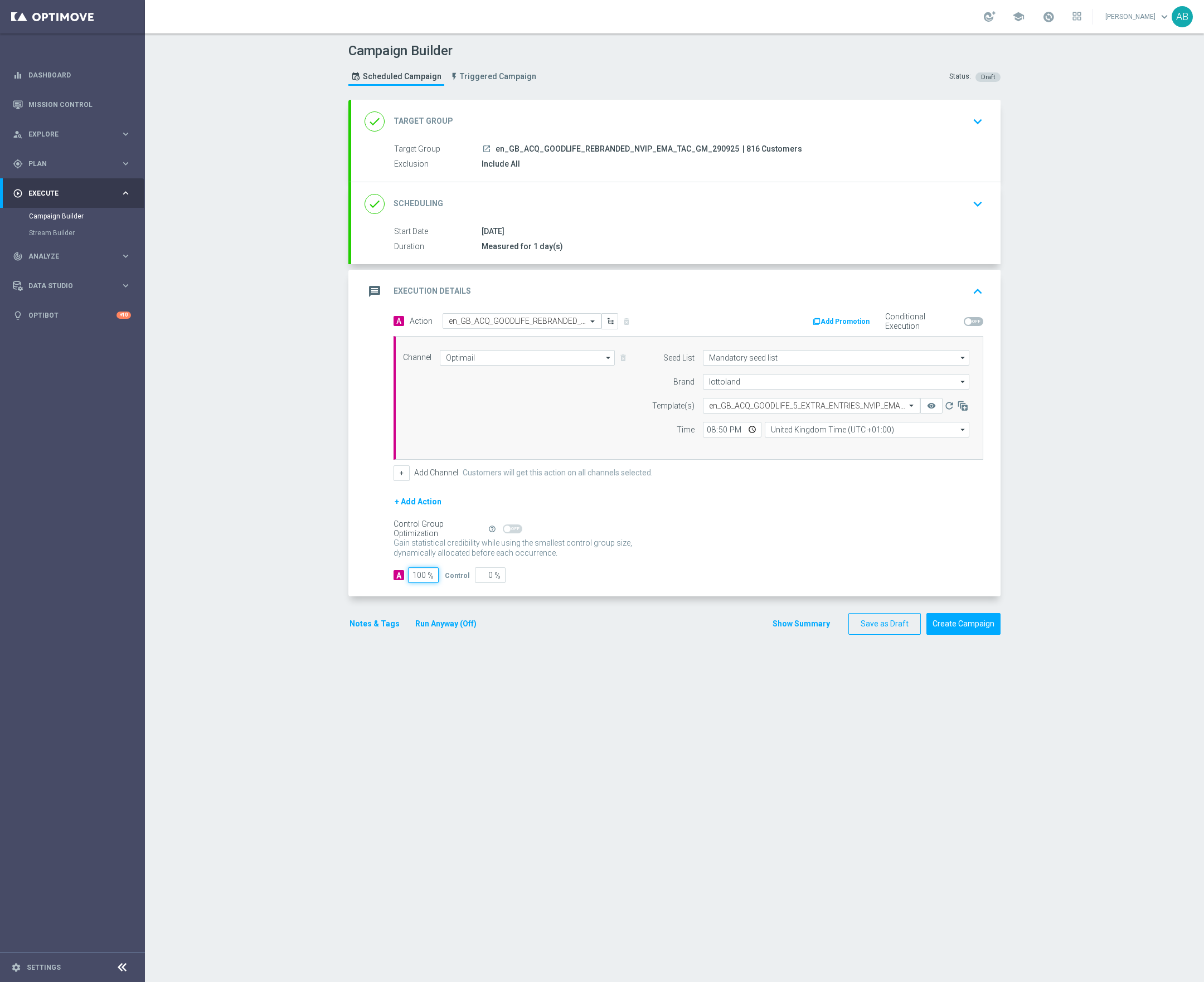
type input "100"
click at [623, 713] on section "done Target Group keyboard_arrow_down Target Group launch en_GB_ACQ_GOODLIFE_RE…" at bounding box center [674, 535] width 669 height 871
click at [812, 630] on button "Show Summary" at bounding box center [800, 624] width 58 height 13
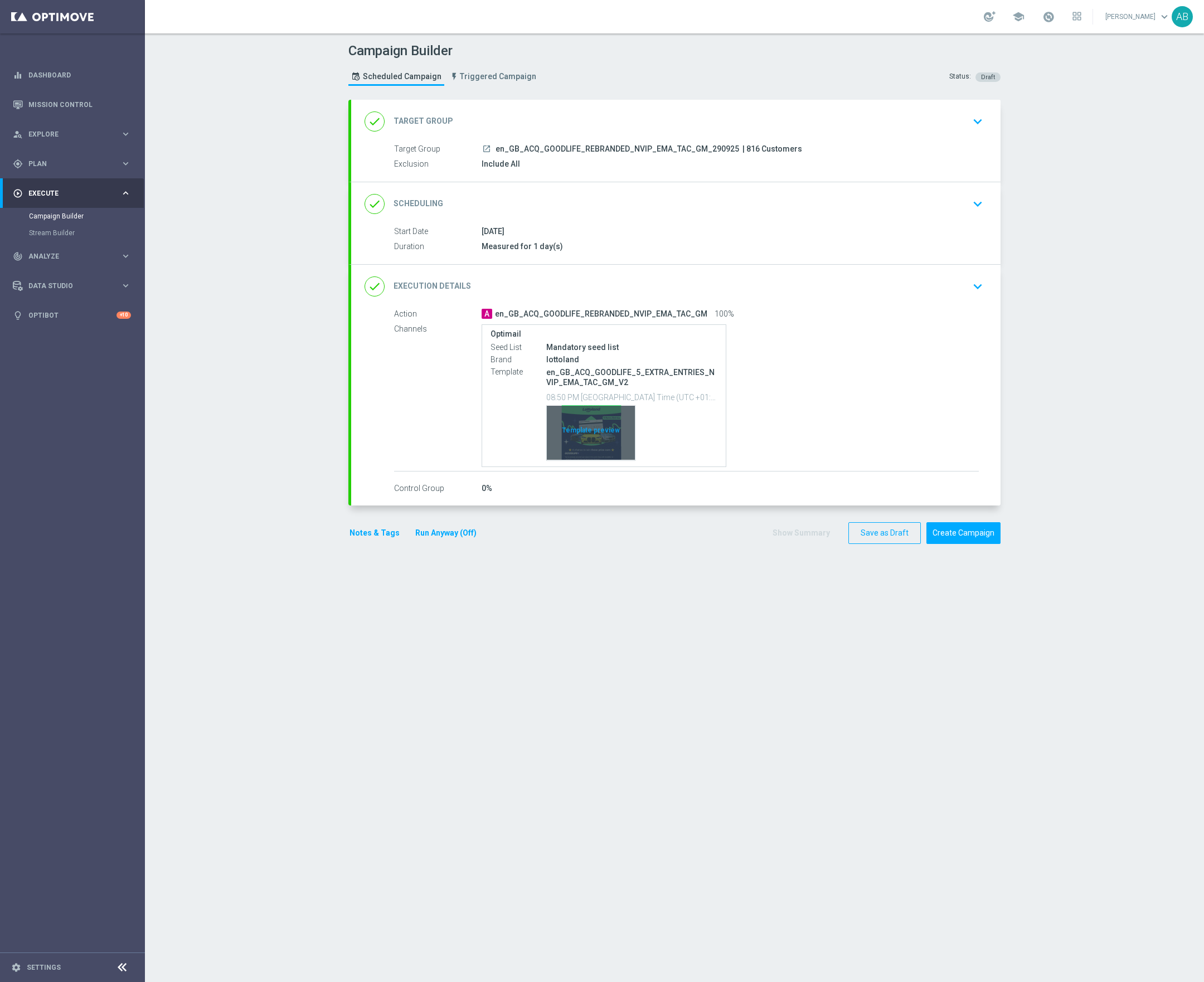
click at [601, 447] on div "Template preview" at bounding box center [590, 432] width 88 height 55
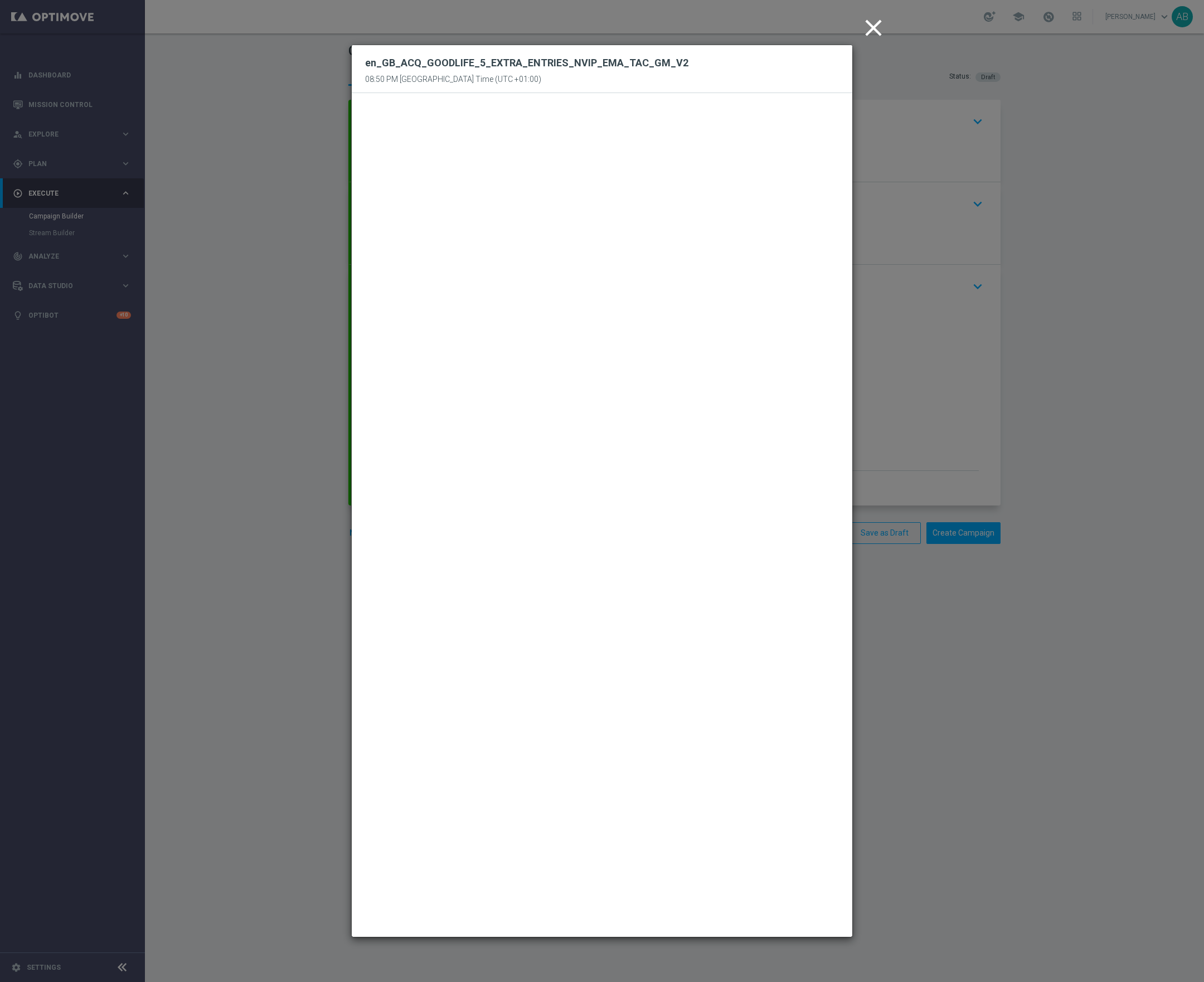
click at [875, 20] on icon "close" at bounding box center [874, 28] width 28 height 28
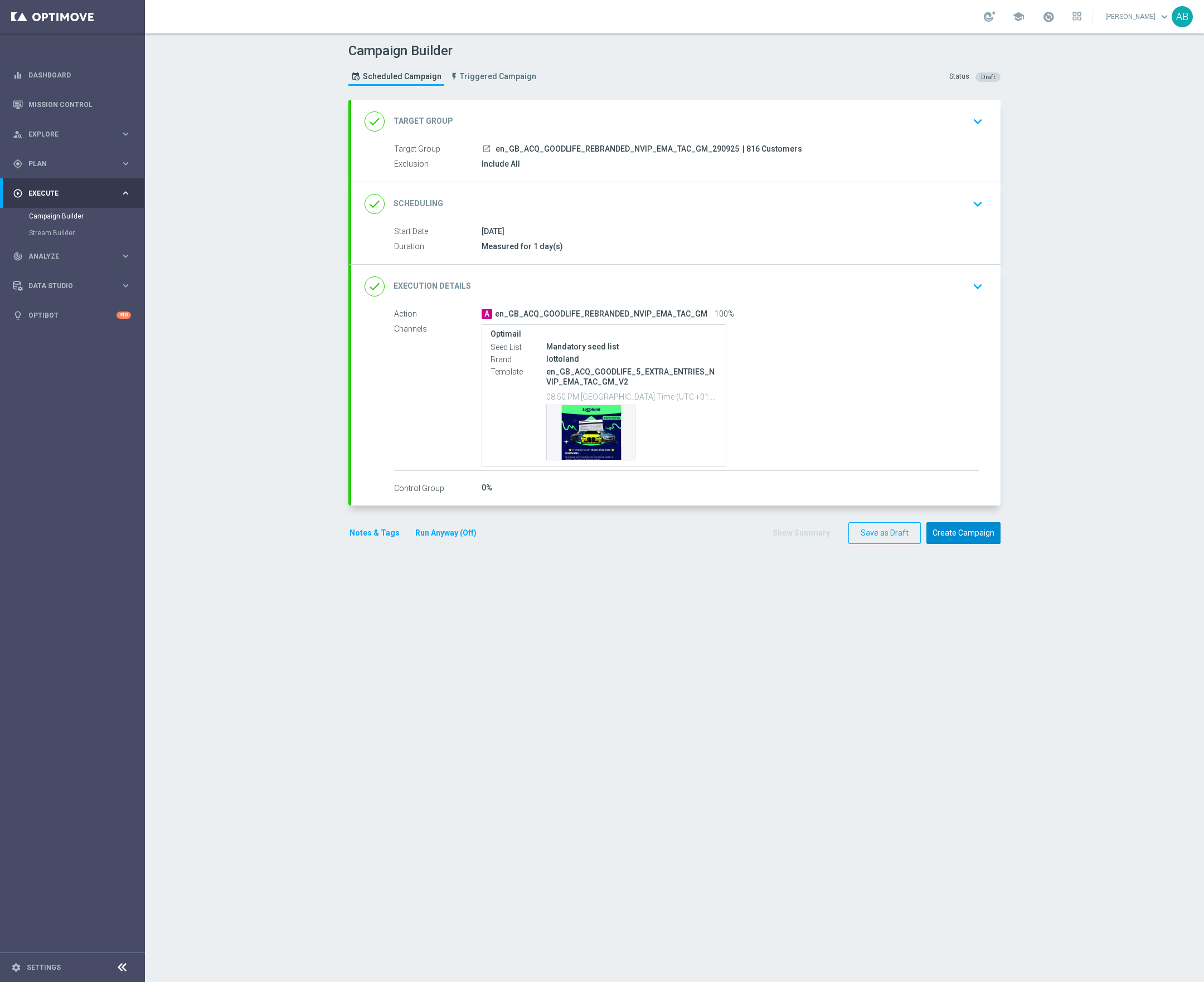
click at [961, 538] on button "Create Campaign" at bounding box center [963, 532] width 74 height 21
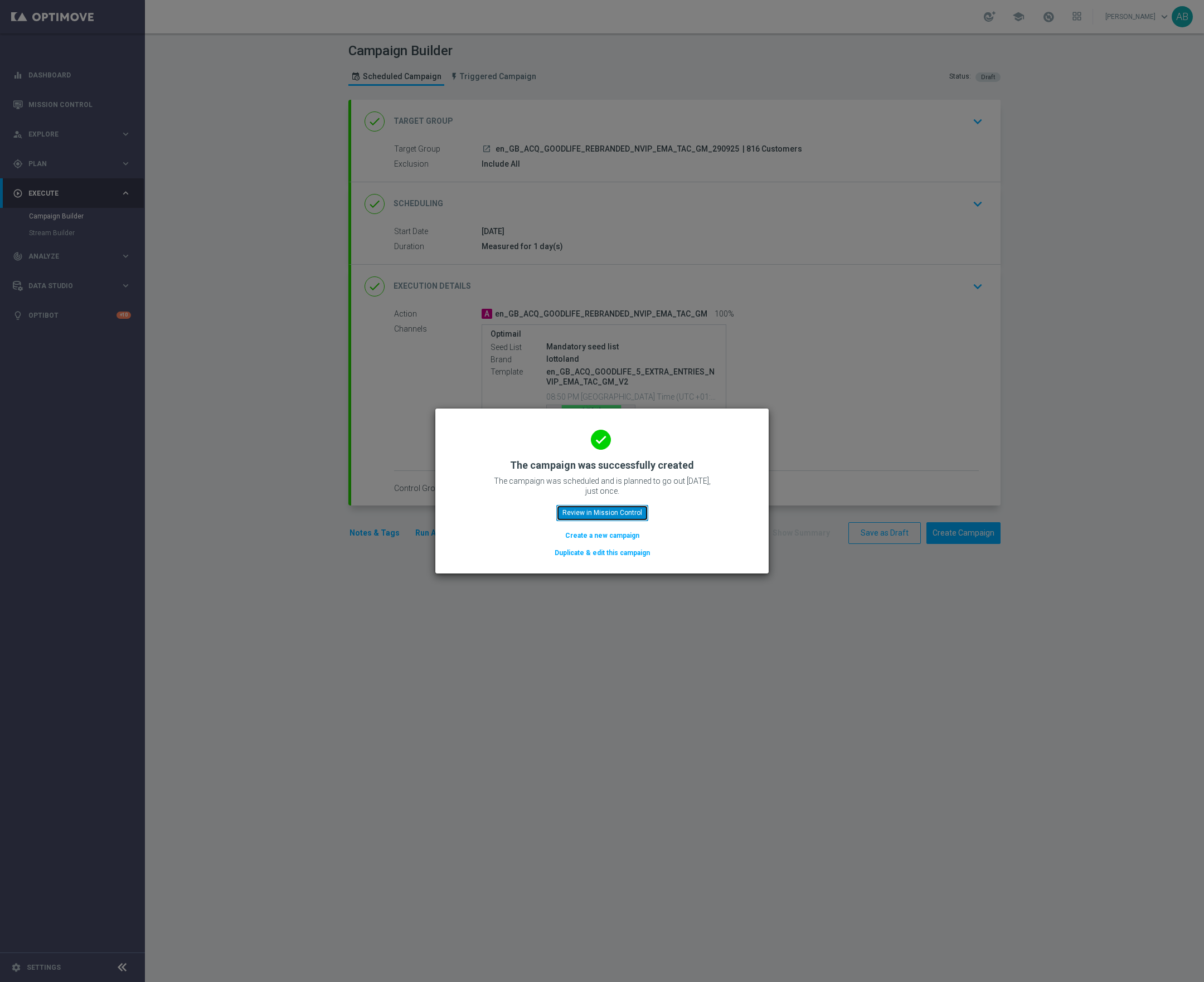
click at [589, 506] on button "Review in Mission Control" at bounding box center [602, 512] width 92 height 16
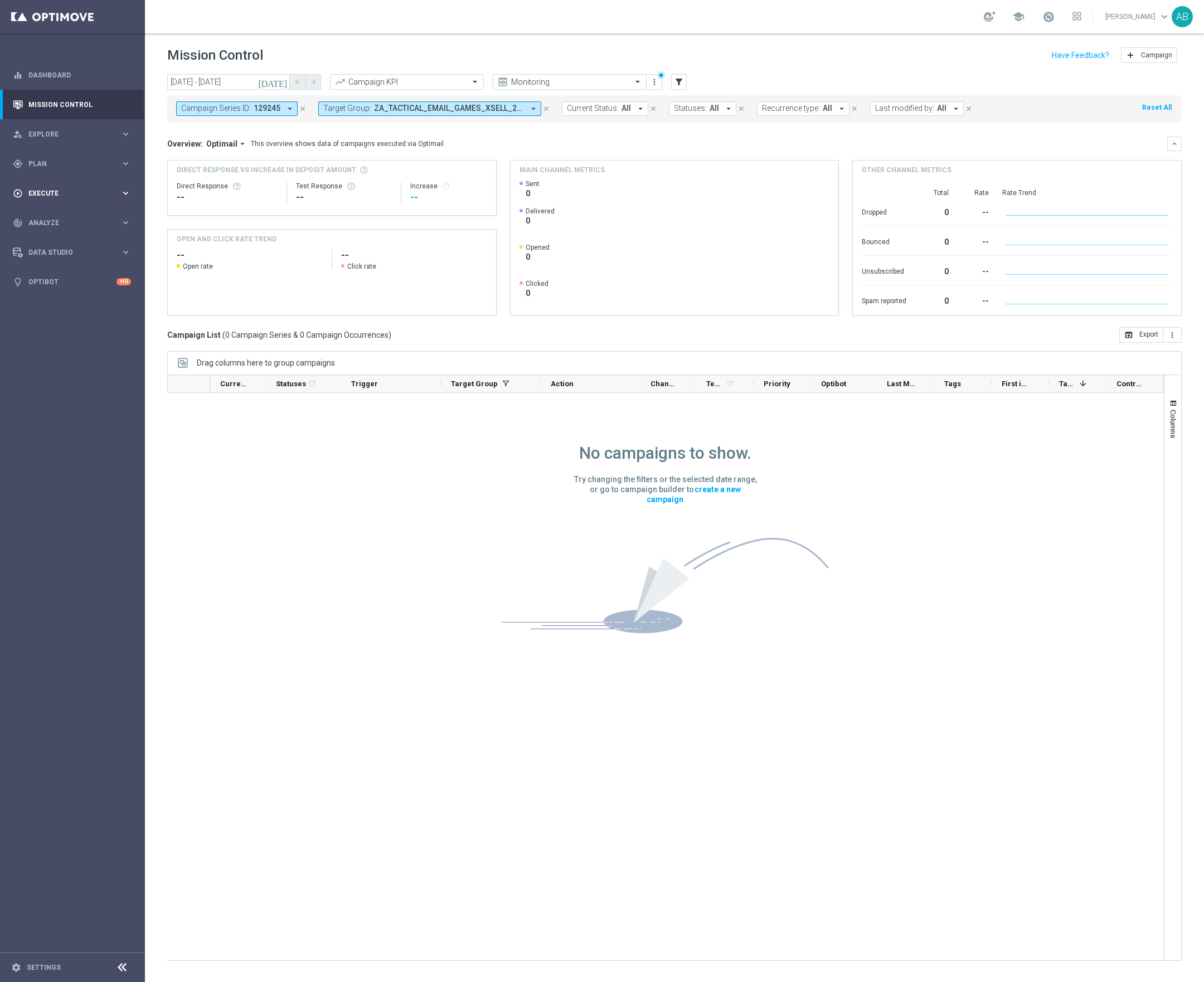
click at [37, 190] on span "Execute" at bounding box center [74, 193] width 92 height 7
click at [37, 167] on span "Plan" at bounding box center [74, 164] width 92 height 7
click at [61, 222] on span "Templates" at bounding box center [70, 220] width 80 height 7
click at [54, 238] on link "Optimail" at bounding box center [76, 237] width 81 height 9
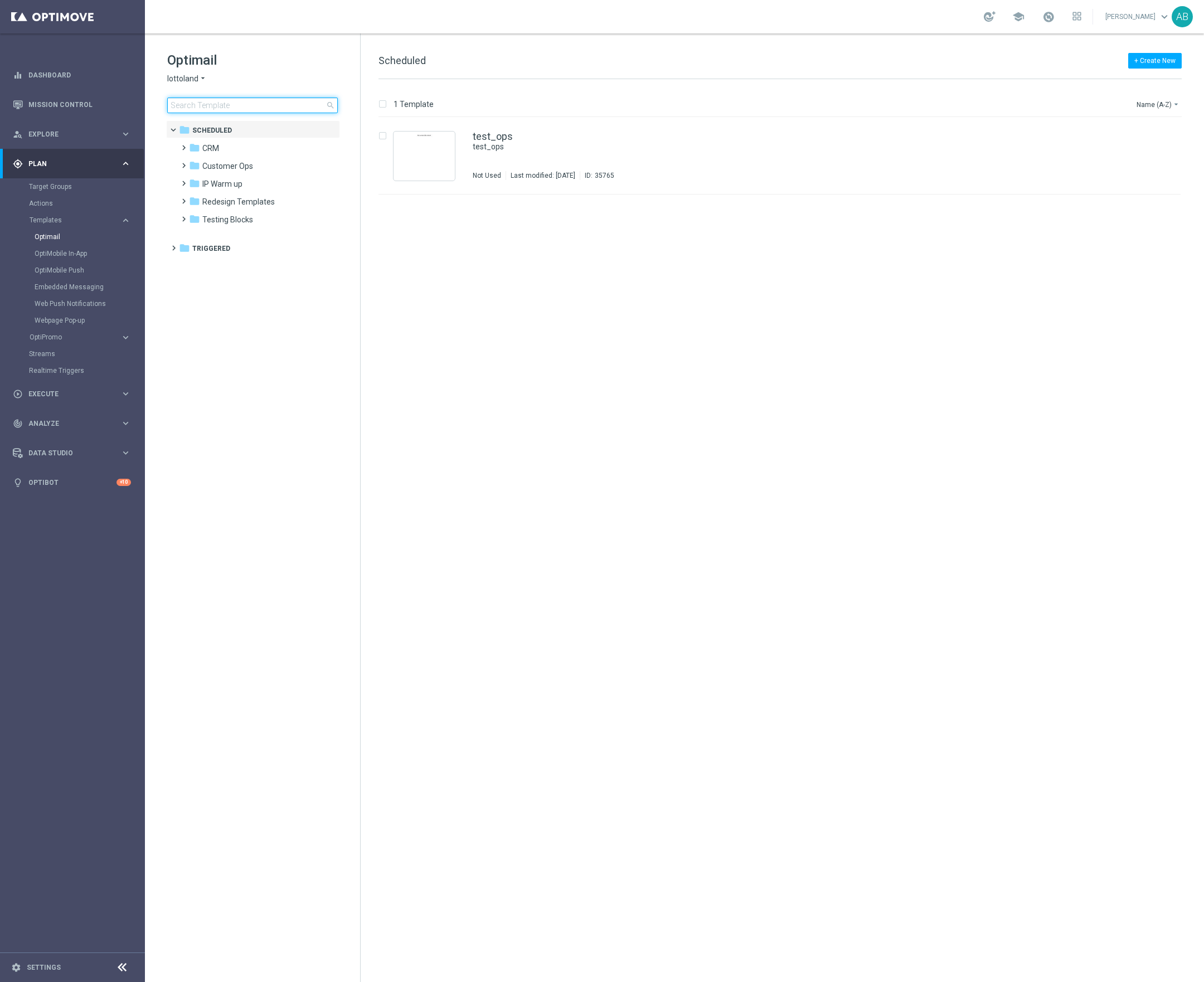
click at [227, 107] on input at bounding box center [252, 105] width 170 height 16
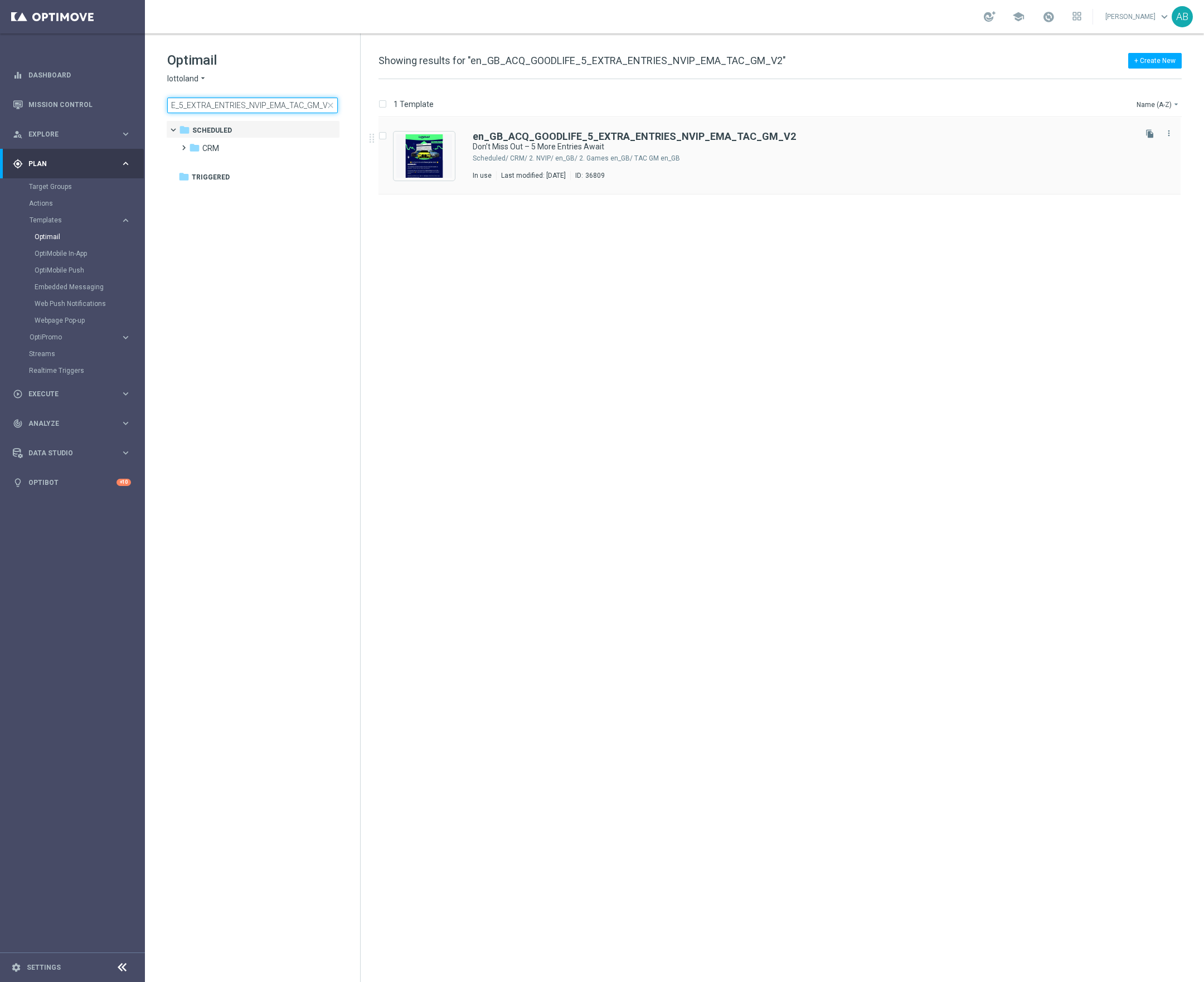
type input "en_GB_ACQ_GOODLIFE_5_EXTRA_ENTRIES_NVIP_EMA_TAC_GM_V2"
click at [560, 136] on b "en_GB_ACQ_GOODLIFE_5_EXTRA_ENTRIES_NVIP_EMA_TAC_GM_V2" at bounding box center [634, 136] width 324 height 12
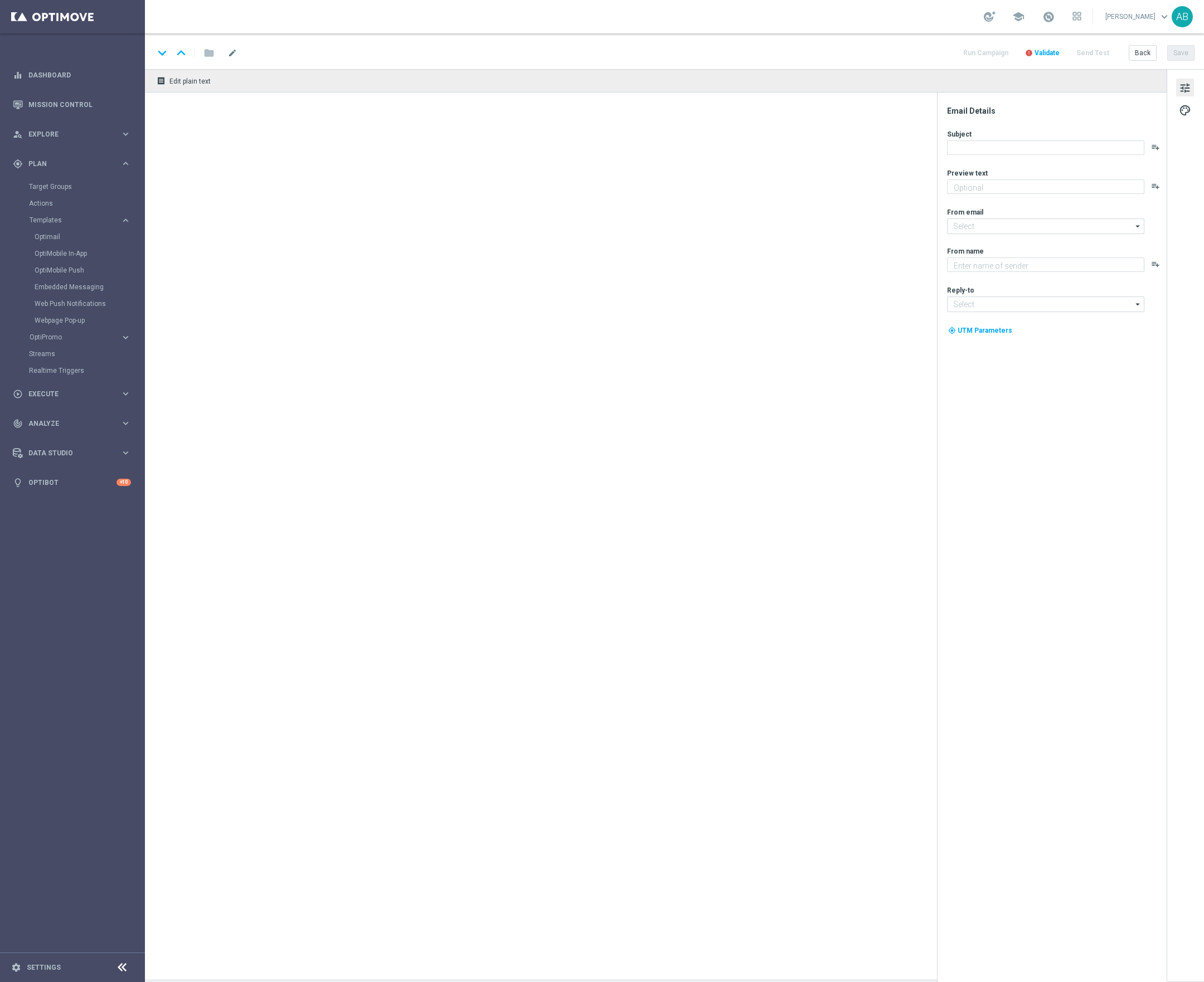
type textarea "Secure your extra entries and get even closer to that dream prize"
type input "mail@crm.lottoland.com"
type textarea "Lottoland"
type input "support@lottoland.co.uk"
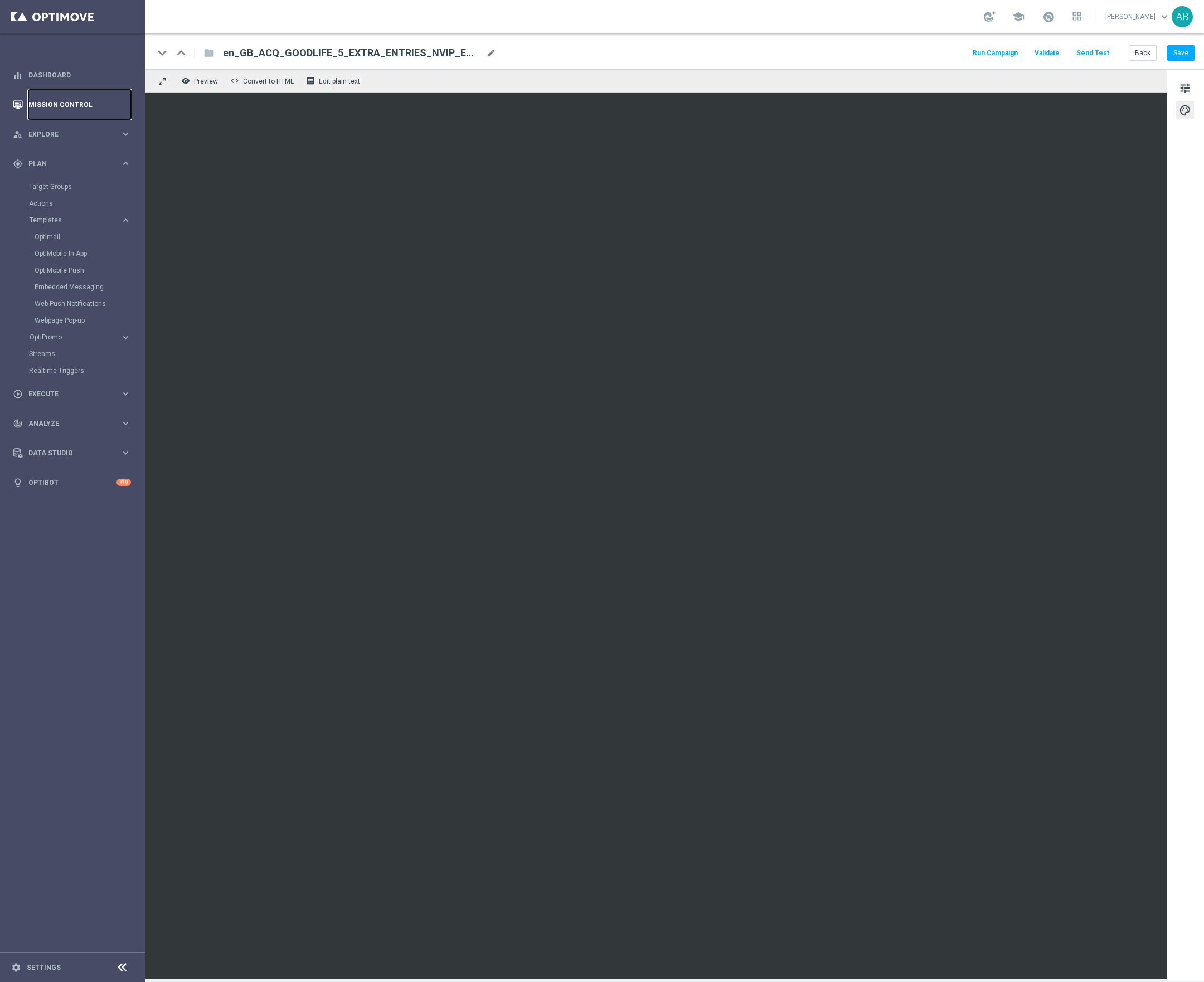
click at [47, 101] on link "Mission Control" at bounding box center [79, 104] width 102 height 30
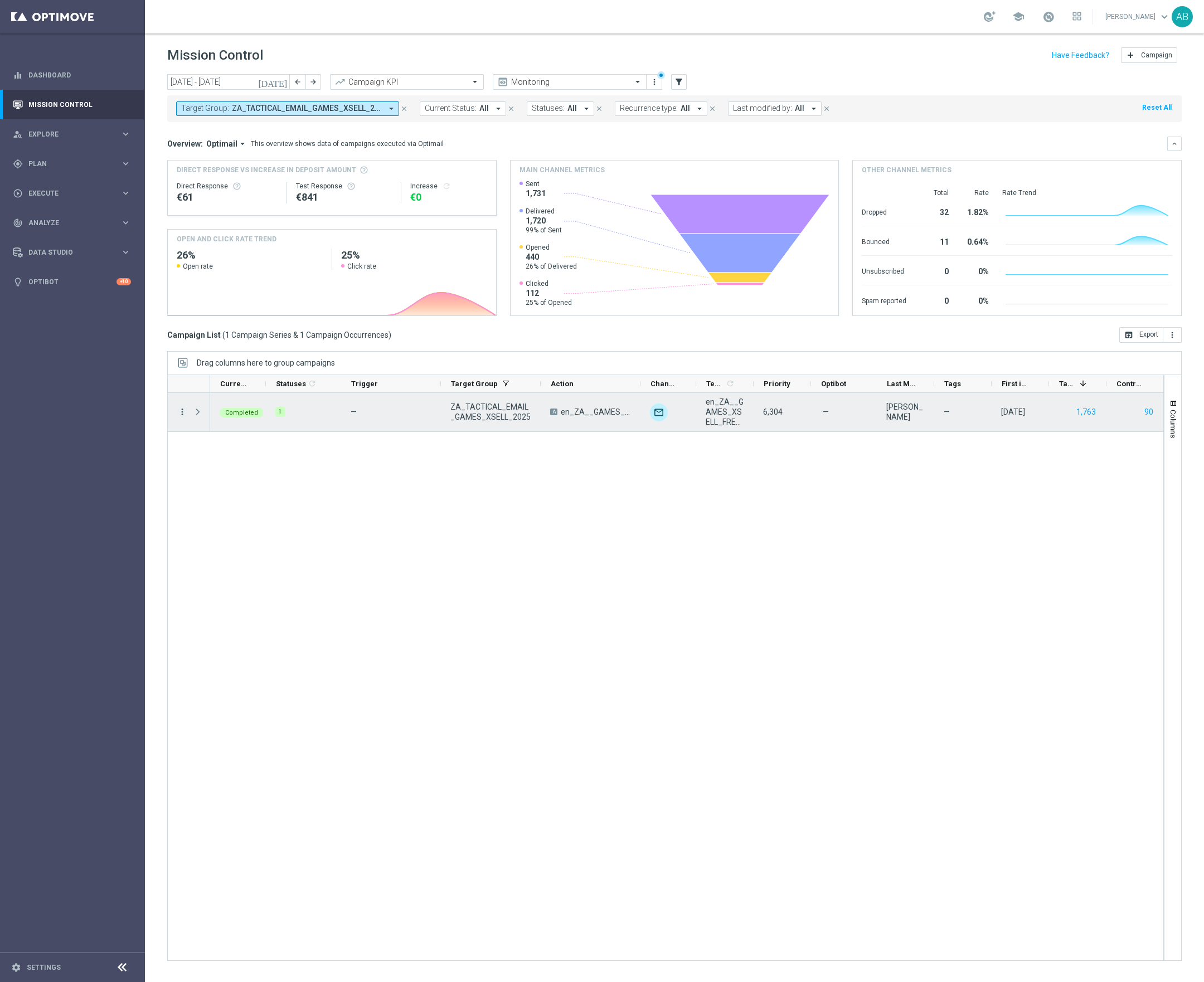
click at [186, 417] on icon "more_vert" at bounding box center [182, 412] width 10 height 10
drag, startPoint x: 315, startPoint y: 538, endPoint x: 316, endPoint y: 530, distance: 8.1
click at [316, 530] on div "Completed 1 — ZA_TACTICAL_EMAIL_GAMES_XSELL_2025 A en_ZA__GAMES_XSELL_FREE_SPIN…" at bounding box center [686, 677] width 953 height 567
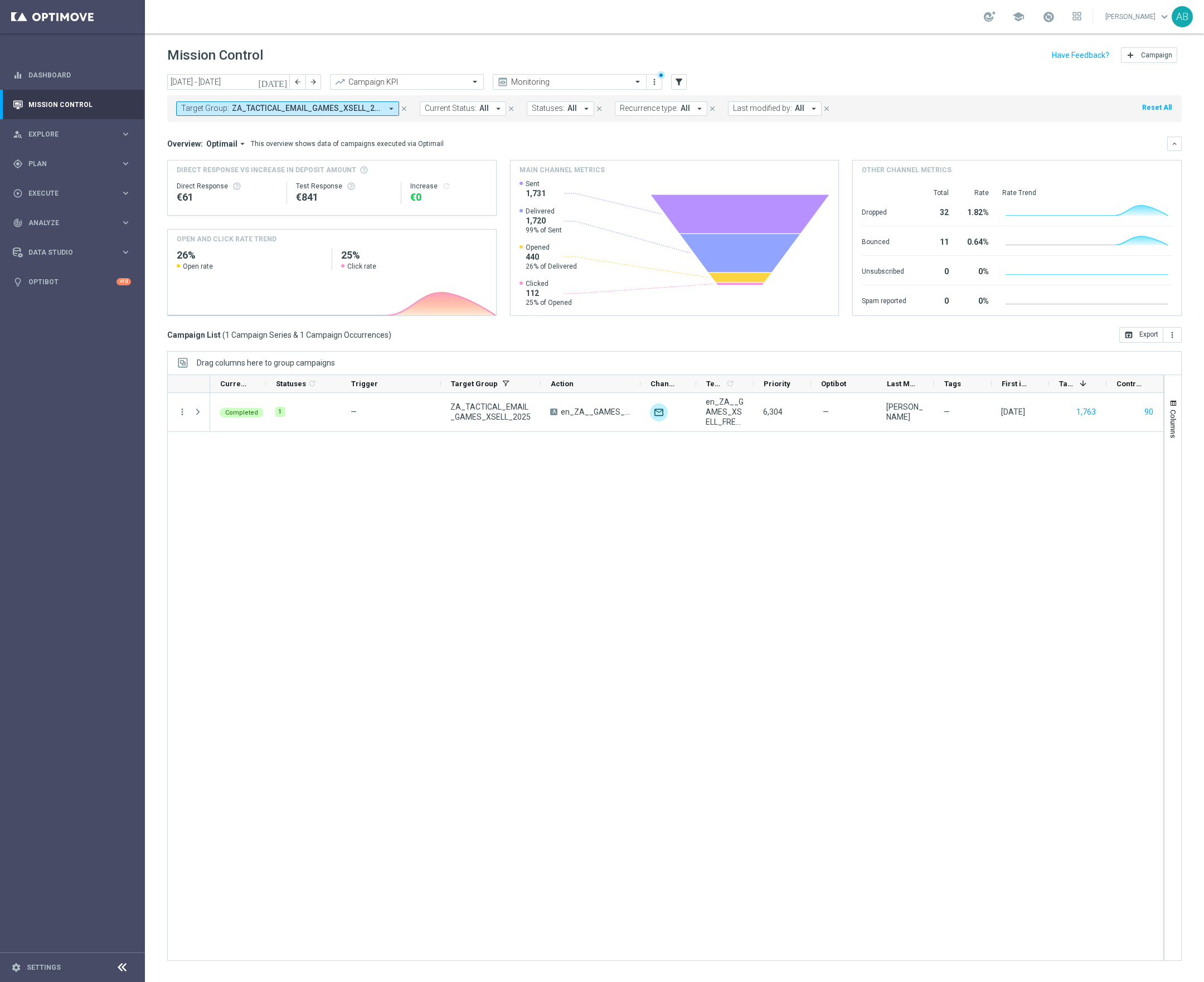
click at [316, 530] on div "Completed 1 — ZA_TACTICAL_EMAIL_GAMES_XSELL_2025 A en_ZA__GAMES_XSELL_FREE_SPIN…" at bounding box center [686, 677] width 953 height 567
click at [316, 529] on div "Completed 1 — ZA_TACTICAL_EMAIL_GAMES_XSELL_2025 A en_ZA__GAMES_XSELL_FREE_SPIN…" at bounding box center [686, 677] width 953 height 567
drag, startPoint x: 316, startPoint y: 529, endPoint x: 305, endPoint y: 643, distance: 114.5
click at [305, 643] on div "Completed 1 — ZA_TACTICAL_EMAIL_GAMES_XSELL_2025 A en_ZA__GAMES_XSELL_FREE_SPIN…" at bounding box center [686, 677] width 953 height 567
